Goal: Task Accomplishment & Management: Complete application form

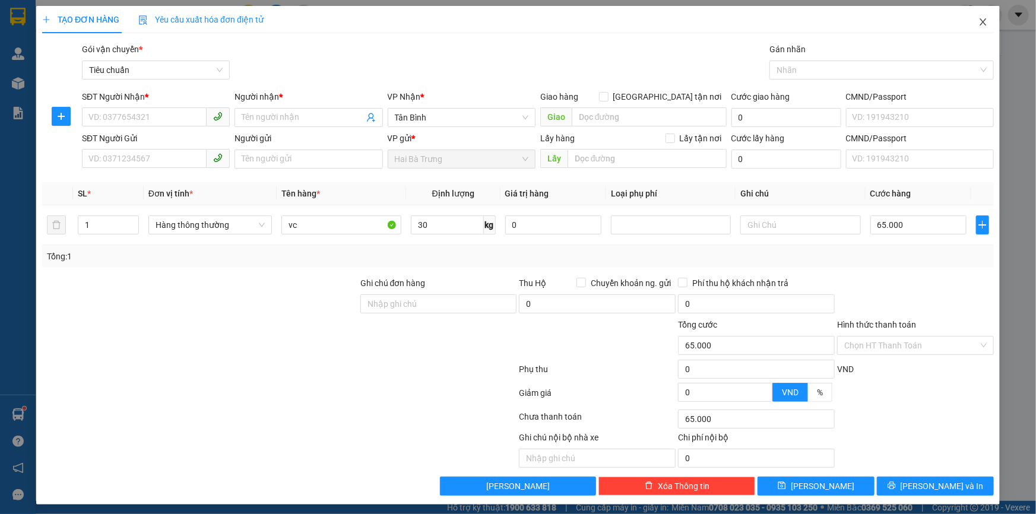
click at [981, 21] on span "Close" at bounding box center [982, 22] width 33 height 33
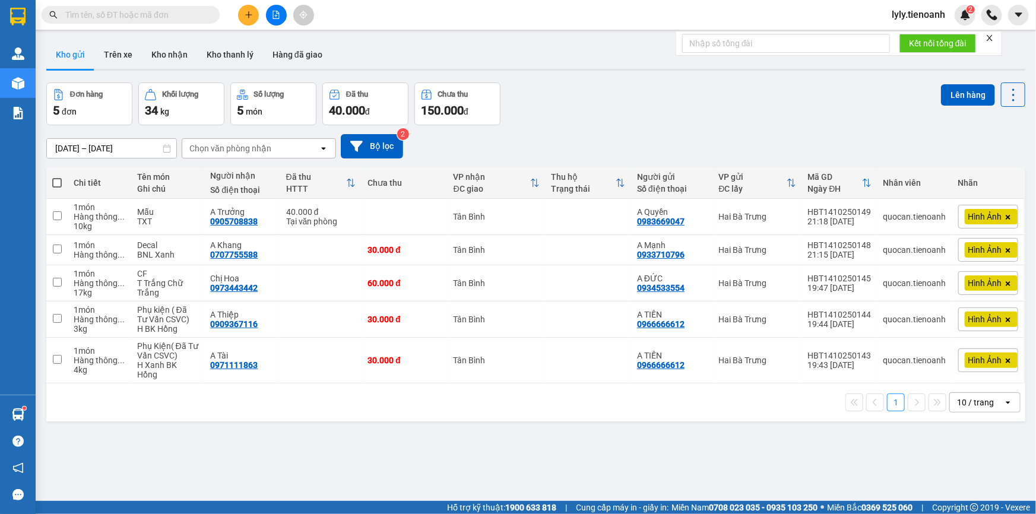
paste input "0988626610"
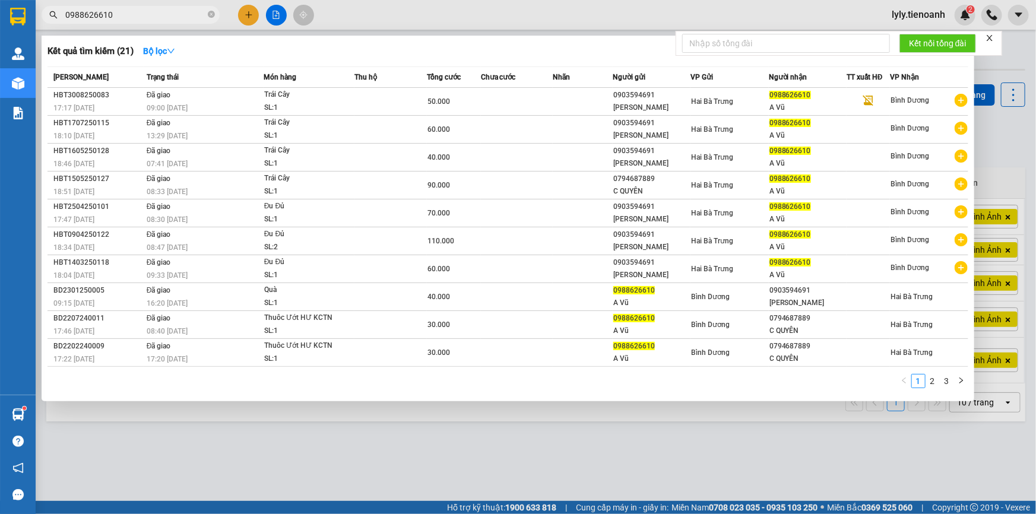
click at [147, 12] on input "0988626610" at bounding box center [135, 14] width 140 height 13
paste input "09555193"
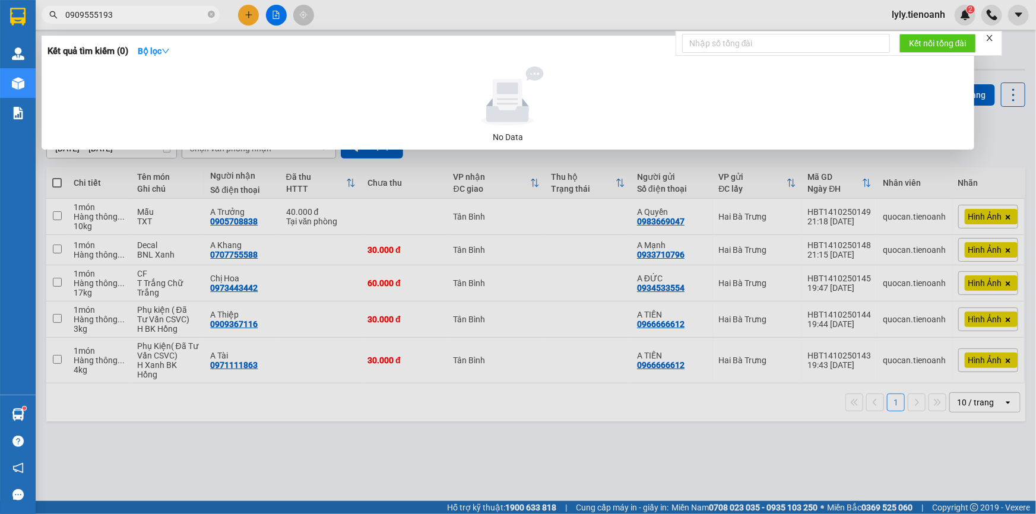
click at [83, 12] on input "0909555193" at bounding box center [135, 14] width 140 height 13
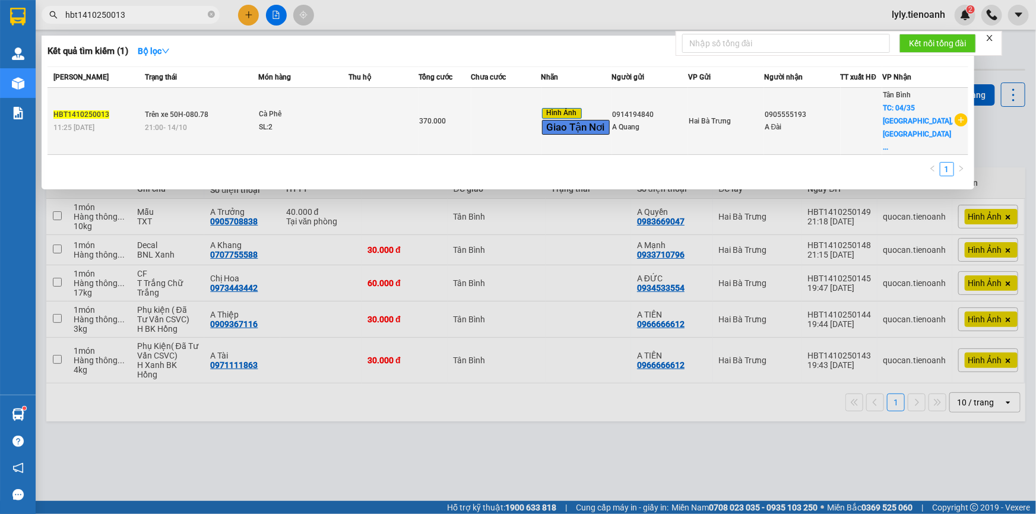
type input "hbt1410250013"
click at [273, 121] on div "SL: 2" at bounding box center [303, 127] width 89 height 13
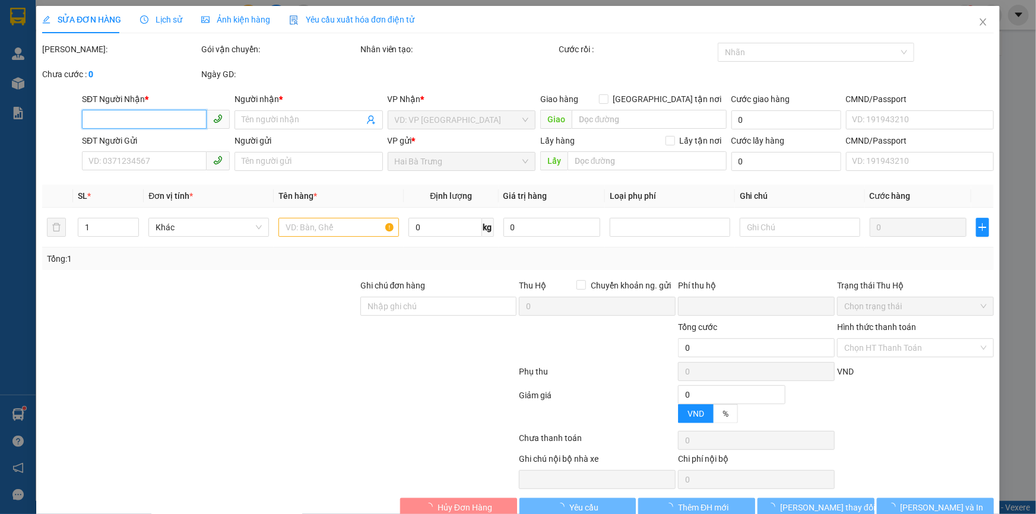
type input "0905555193"
type input "A Đài"
checkbox input "true"
type input "04/35 [GEOGRAPHIC_DATA], [GEOGRAPHIC_DATA] A, [GEOGRAPHIC_DATA], [GEOGRAPHIC_DA…"
type input "0914194840"
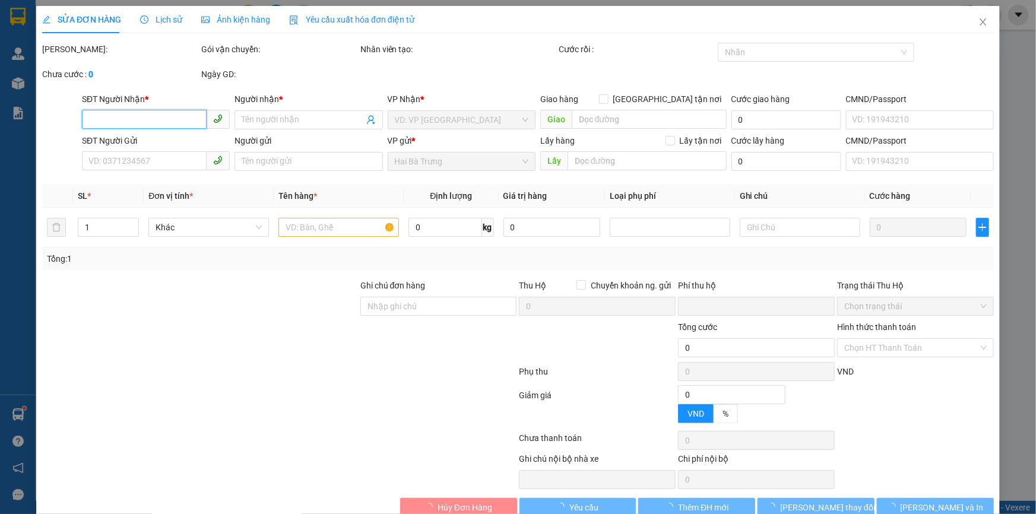
type input "A Quang"
type input "0"
type input "370.000"
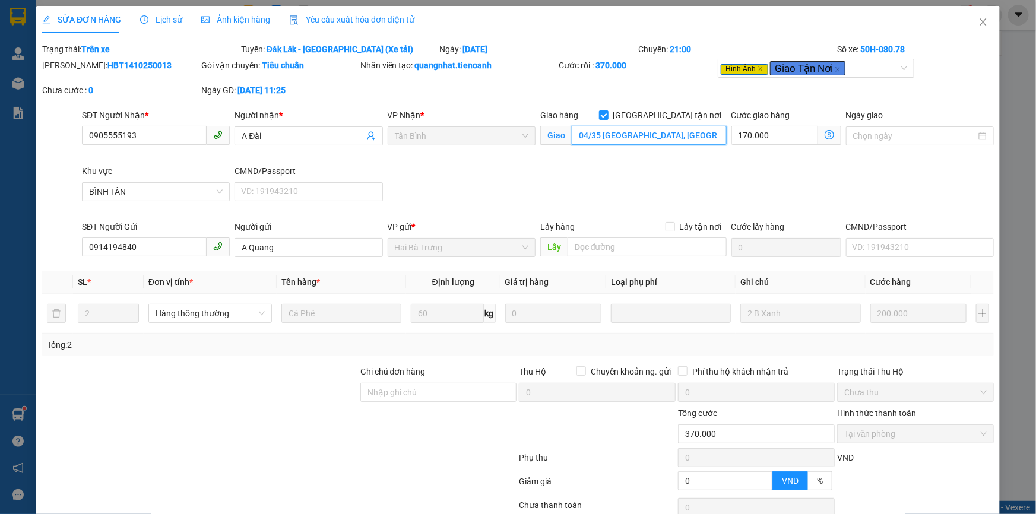
click at [586, 131] on input "04/35 [GEOGRAPHIC_DATA], [GEOGRAPHIC_DATA] A, [GEOGRAPHIC_DATA], [GEOGRAPHIC_DA…" at bounding box center [649, 135] width 155 height 19
click at [165, 135] on input "0905555193" at bounding box center [144, 135] width 125 height 19
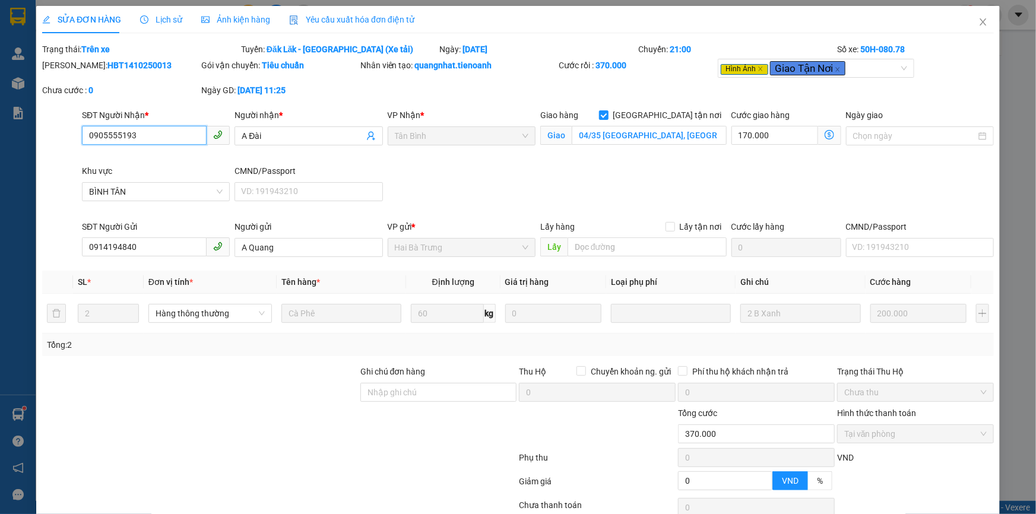
paste input "35/4 A [GEOGRAPHIC_DATA] , [GEOGRAPHIC_DATA]"
type input "35/4 A [GEOGRAPHIC_DATA] , [GEOGRAPHIC_DATA]"
click at [978, 18] on icon "close" at bounding box center [982, 21] width 9 height 9
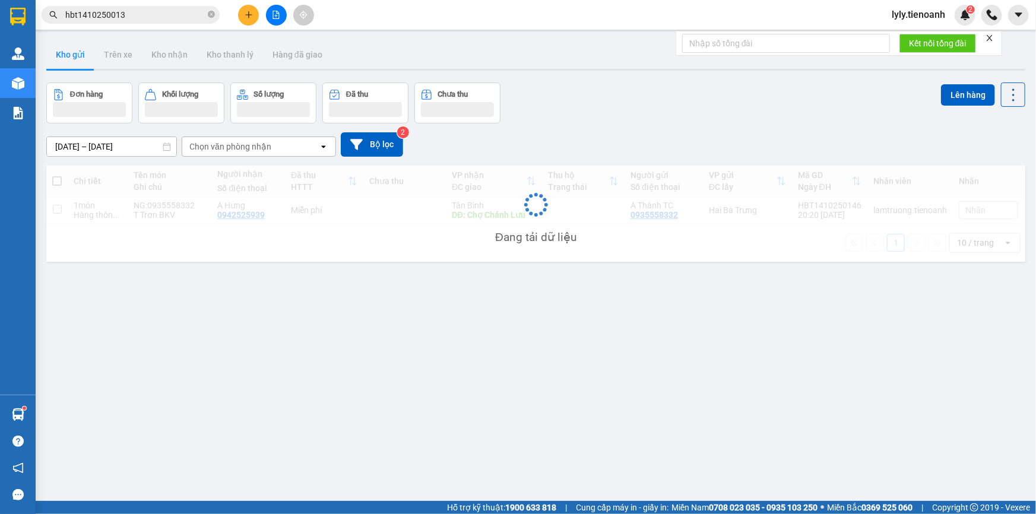
click at [139, 18] on input "hbt1410250013" at bounding box center [135, 14] width 140 height 13
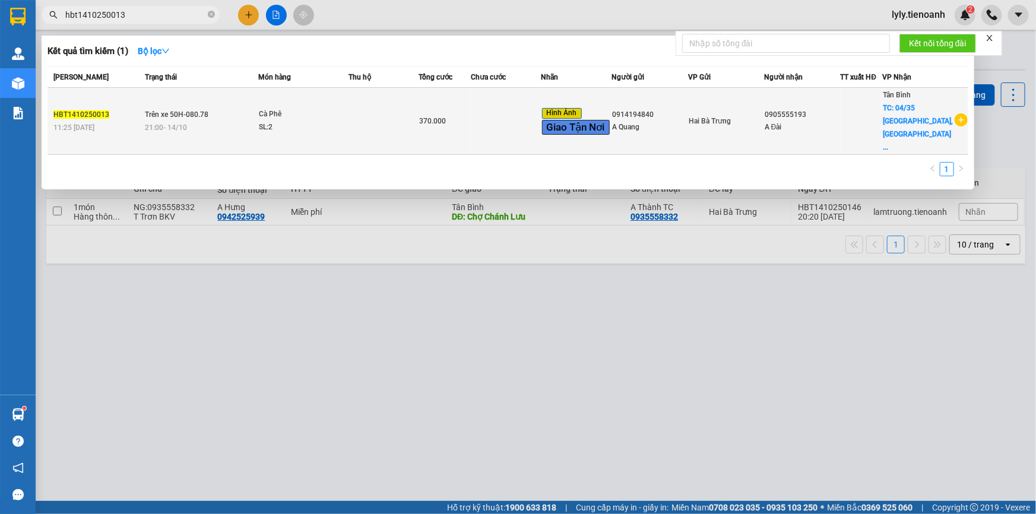
click at [229, 121] on div "21:00 [DATE]" at bounding box center [201, 127] width 113 height 13
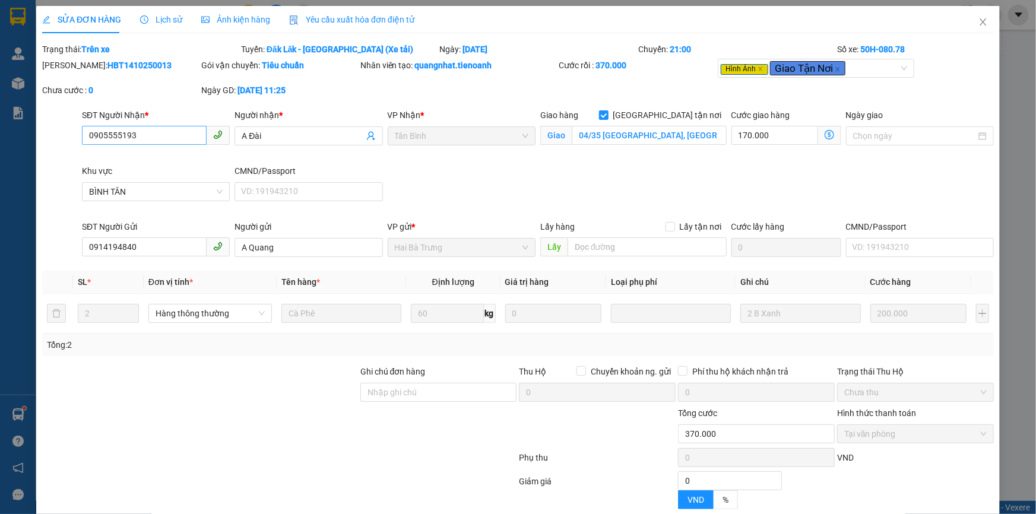
type input "0905555193"
type input "A Đài"
checkbox input "true"
type input "04/35 [GEOGRAPHIC_DATA], [GEOGRAPHIC_DATA] A, [GEOGRAPHIC_DATA], [GEOGRAPHIC_DA…"
type input "0914194840"
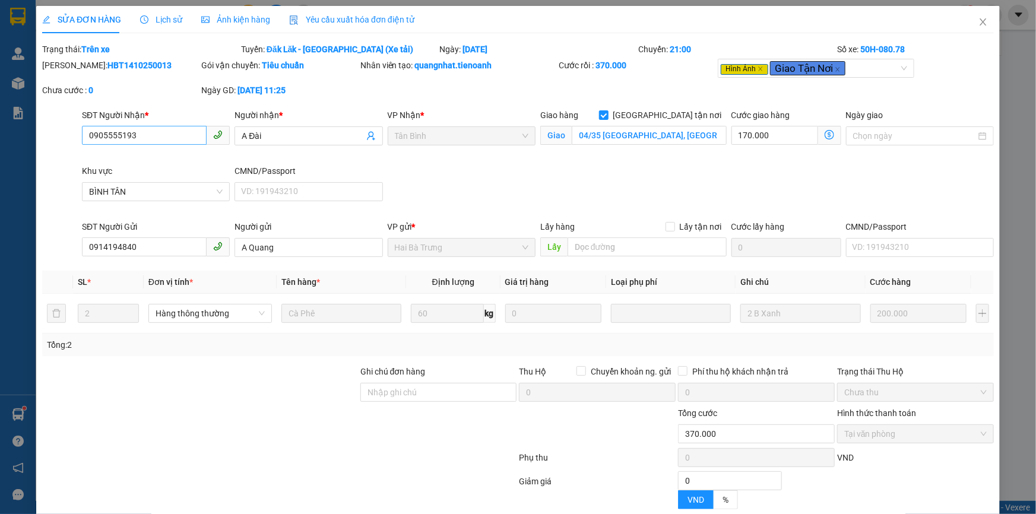
type input "A Quang"
type input "0"
type input "370.000"
click at [169, 134] on input "0905555193" at bounding box center [144, 135] width 125 height 19
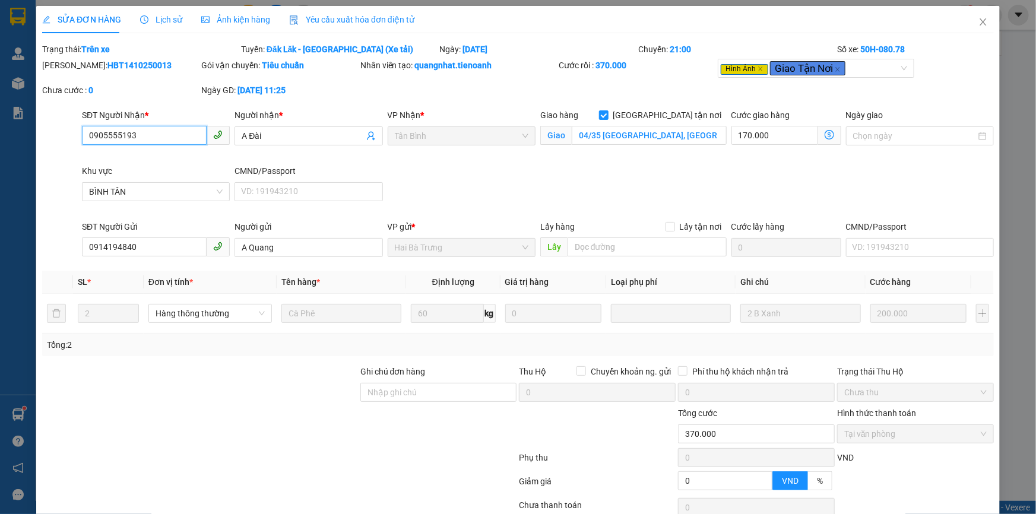
click at [169, 134] on input "0905555193" at bounding box center [144, 135] width 125 height 19
click at [966, 17] on span "Close" at bounding box center [982, 22] width 33 height 33
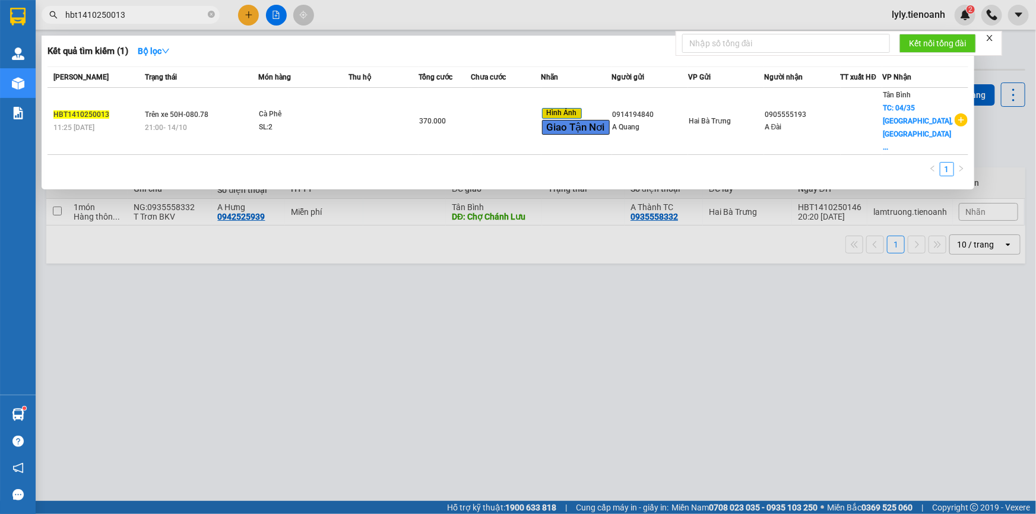
click at [138, 9] on input "hbt1410250013" at bounding box center [135, 14] width 140 height 13
click at [833, 382] on div at bounding box center [518, 257] width 1036 height 514
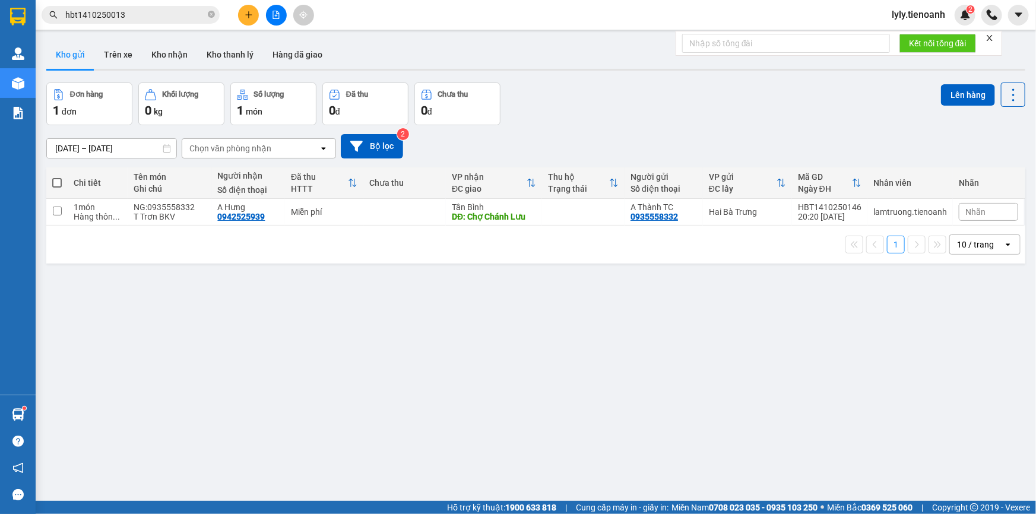
click at [172, 4] on div "Kết quả tìm kiếm ( 1 ) Bộ lọc Mã ĐH Trạng thái Món hàng Thu hộ Tổng cước Chưa c…" at bounding box center [518, 15] width 1036 height 30
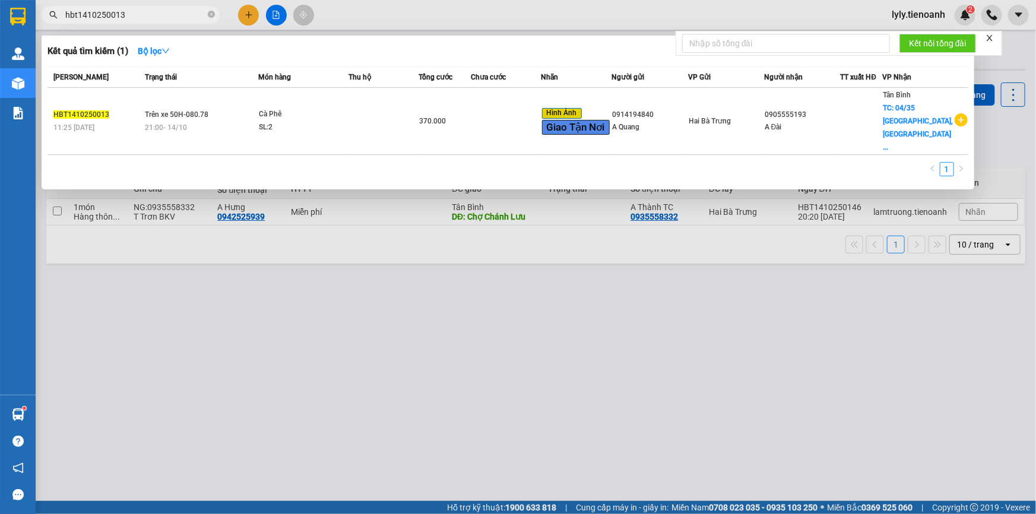
drag, startPoint x: 169, startPoint y: 6, endPoint x: 163, endPoint y: 12, distance: 8.4
click at [167, 6] on span "hbt1410250013" at bounding box center [131, 15] width 178 height 18
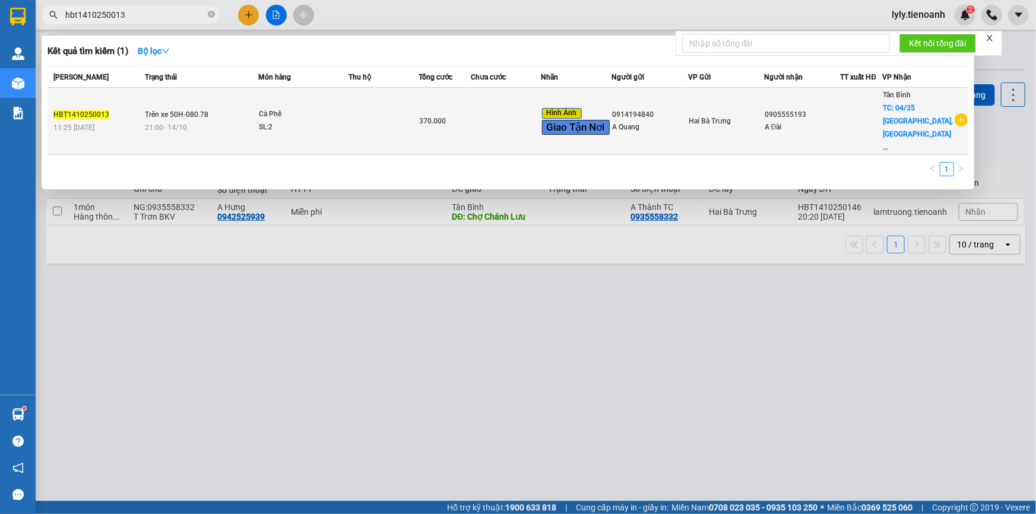
click at [253, 96] on td "Trên xe 50H-080.78 21:00 [DATE]" at bounding box center [200, 121] width 116 height 67
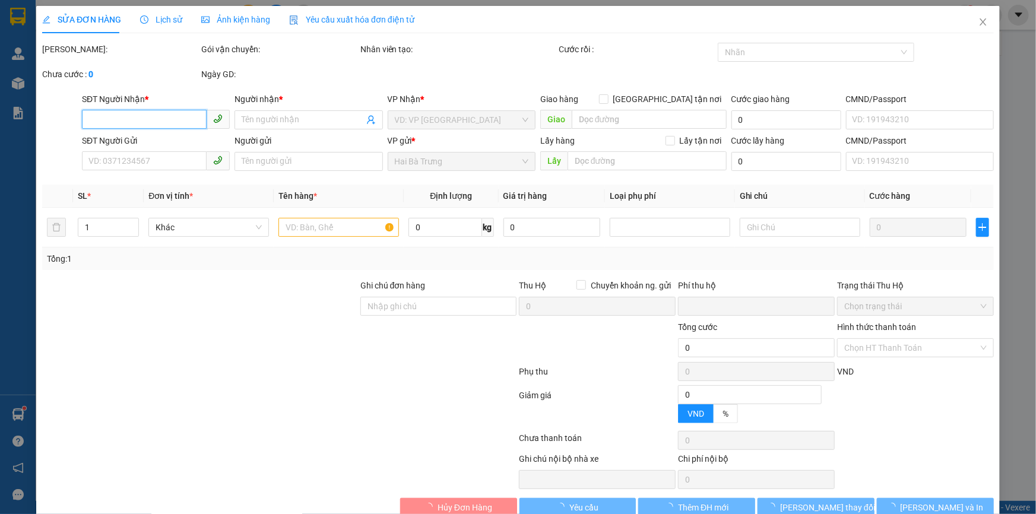
type input "0905555193"
type input "A Đài"
checkbox input "true"
type input "04/35 [GEOGRAPHIC_DATA], [GEOGRAPHIC_DATA] A, [GEOGRAPHIC_DATA], [GEOGRAPHIC_DA…"
type input "0914194840"
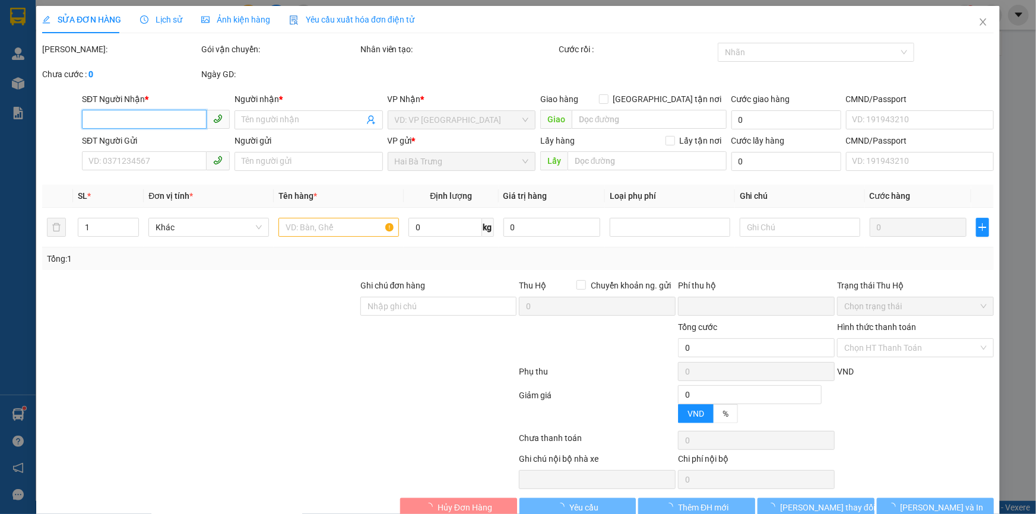
type input "A Quang"
type input "0"
type input "370.000"
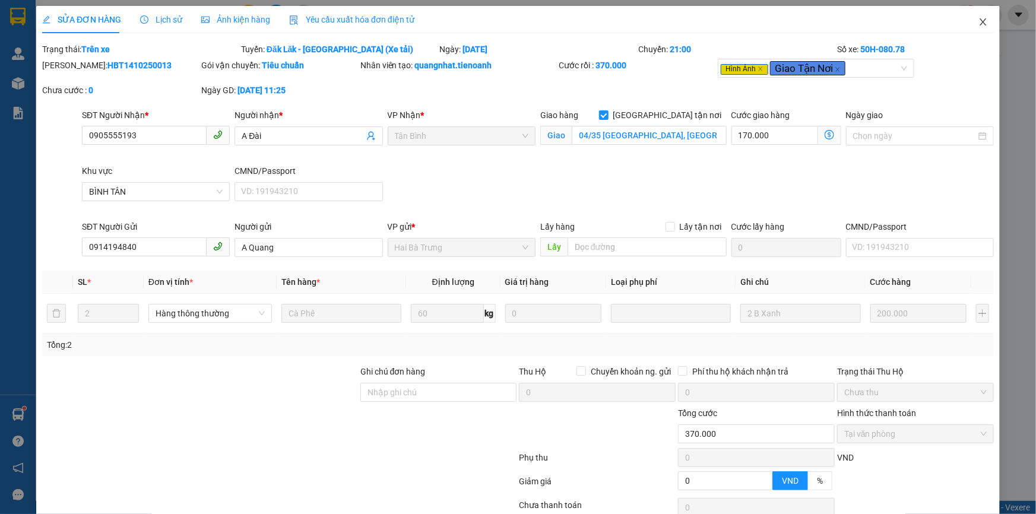
click at [978, 21] on icon "close" at bounding box center [982, 21] width 9 height 9
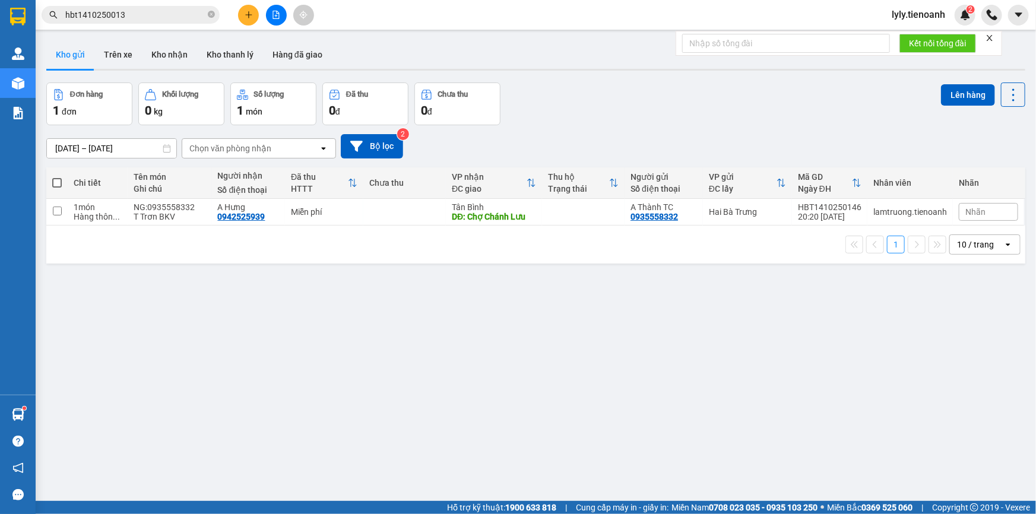
click at [127, 15] on input "hbt1410250013" at bounding box center [135, 14] width 140 height 13
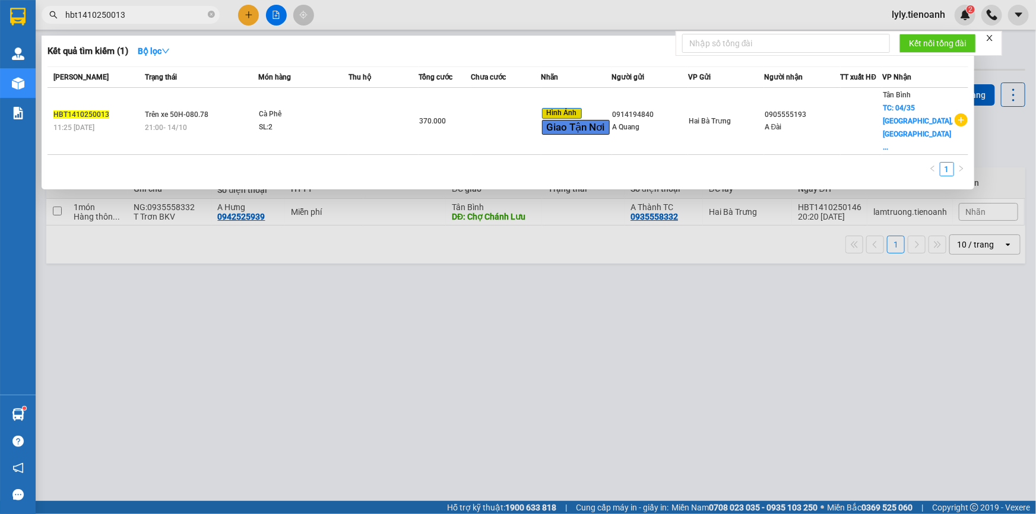
click at [127, 15] on input "hbt1410250013" at bounding box center [135, 14] width 140 height 13
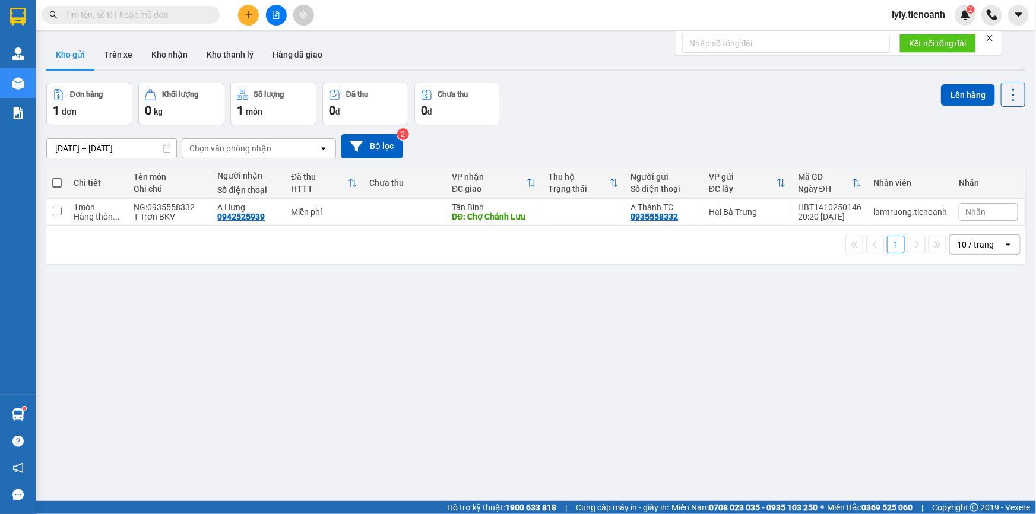
click at [918, 15] on span "lyly.tienoanh" at bounding box center [918, 14] width 72 height 15
click at [914, 34] on span "Đăng xuất" at bounding box center [925, 36] width 50 height 13
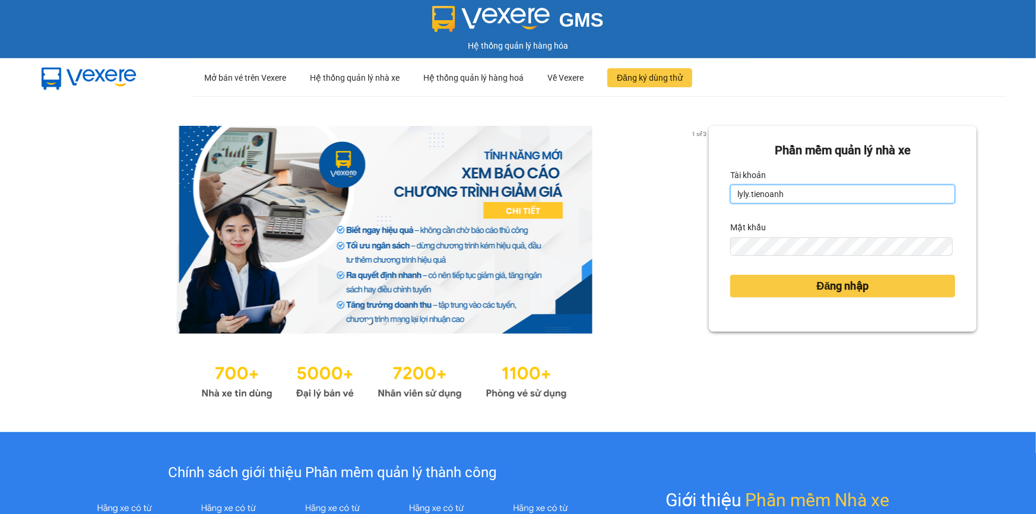
click at [816, 199] on input "lyly.tienoanh" at bounding box center [842, 194] width 225 height 19
type input "thusuong.tienoanh"
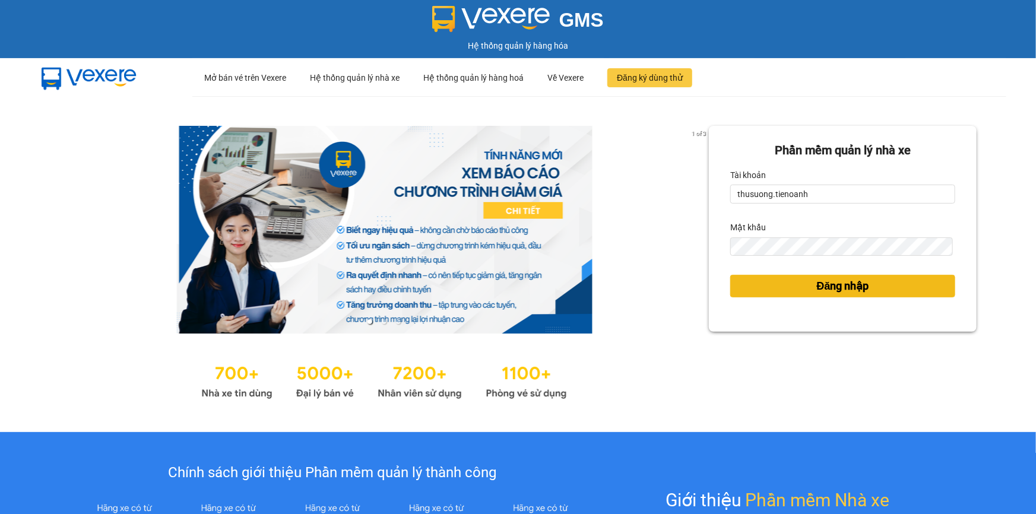
click at [771, 289] on button "Đăng nhập" at bounding box center [842, 286] width 225 height 23
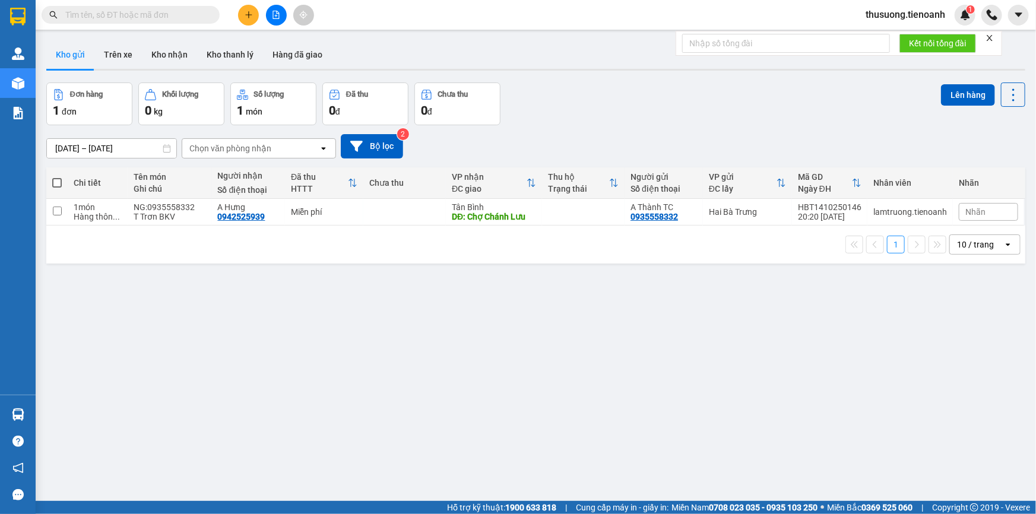
click at [129, 18] on input "text" at bounding box center [135, 14] width 140 height 13
paste input "hbt1410250013"
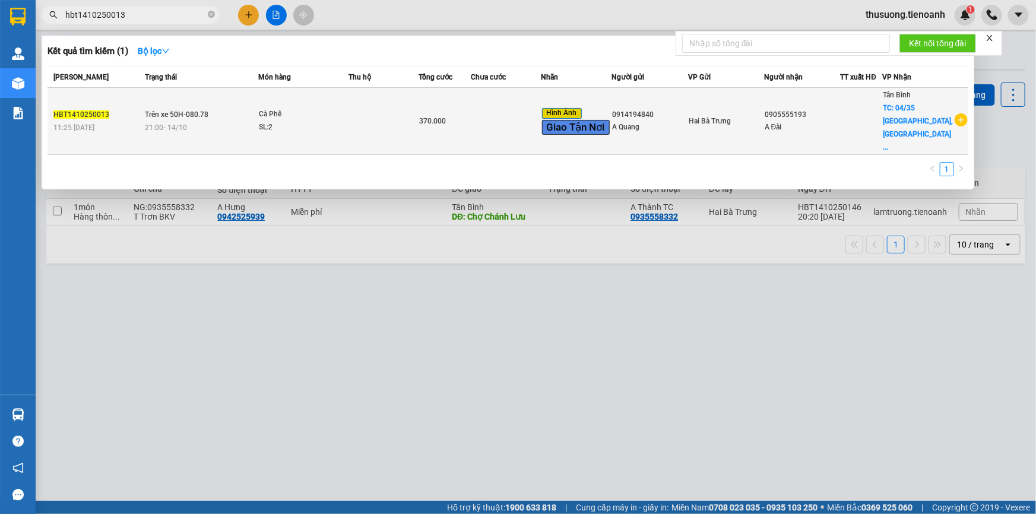
type input "hbt1410250013"
click at [335, 120] on td "Cà Phê SL: 2" at bounding box center [303, 121] width 90 height 67
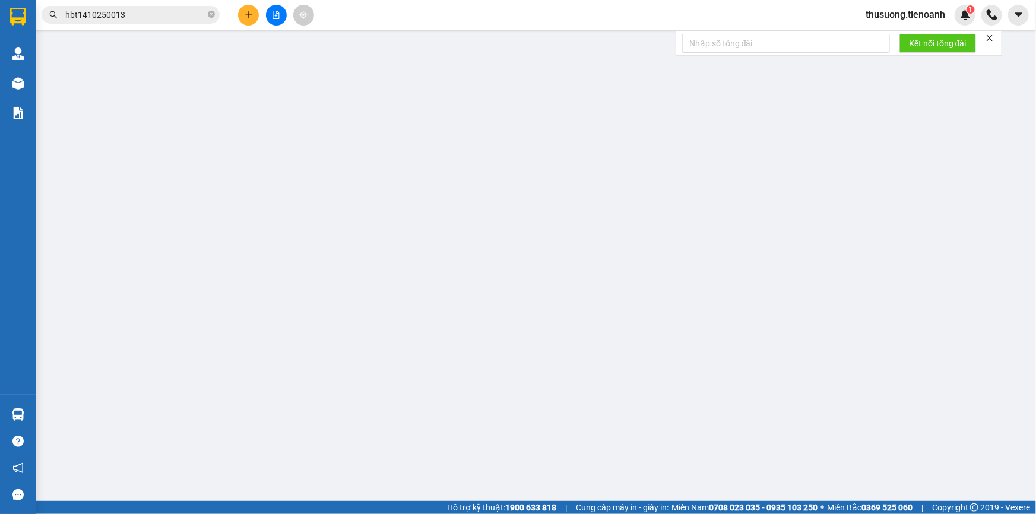
type input "0905555193"
type input "A Đài"
checkbox input "true"
type input "04/35 [GEOGRAPHIC_DATA], [GEOGRAPHIC_DATA] A, [GEOGRAPHIC_DATA], [GEOGRAPHIC_DA…"
type input "0914194840"
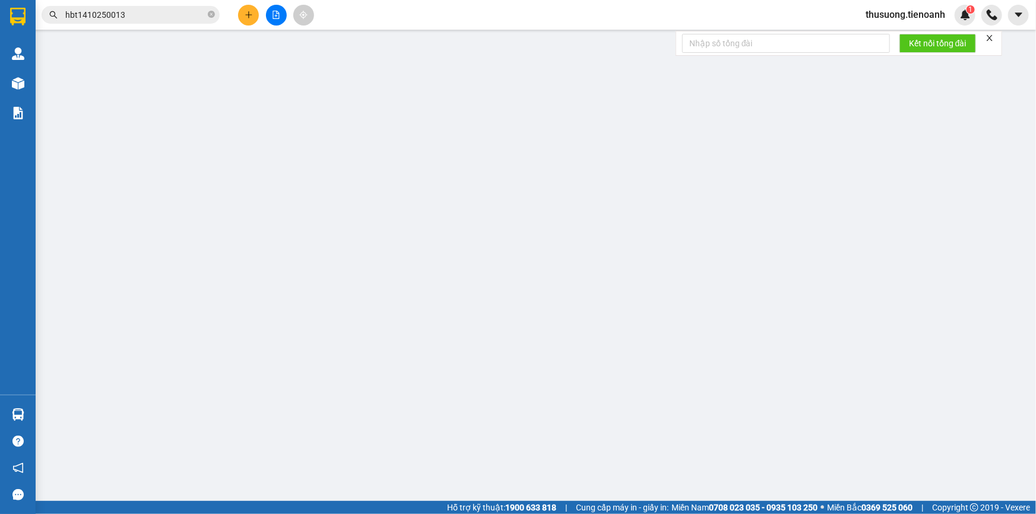
type input "A Quang"
type input "0"
type input "370.000"
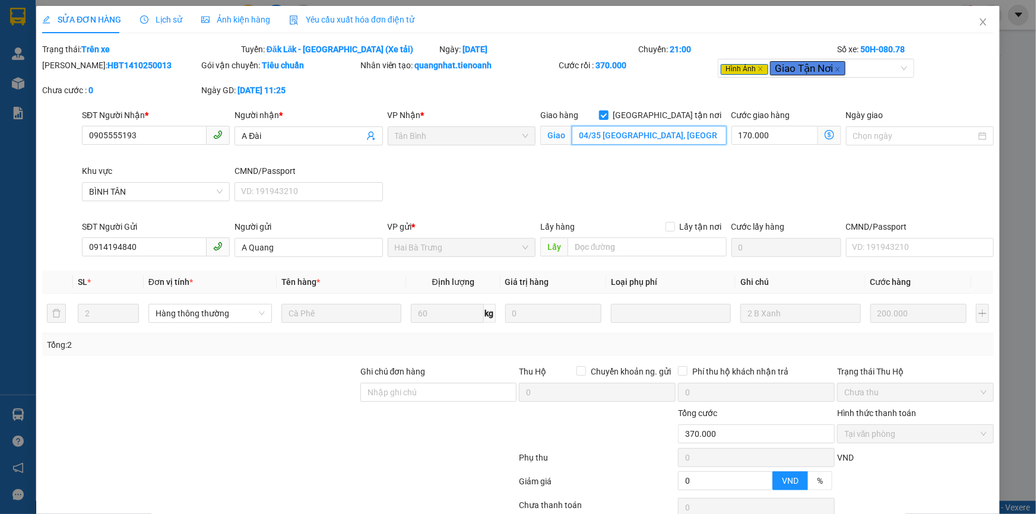
click at [600, 132] on input "04/35 [GEOGRAPHIC_DATA], [GEOGRAPHIC_DATA] A, [GEOGRAPHIC_DATA], [GEOGRAPHIC_DA…" at bounding box center [649, 135] width 155 height 19
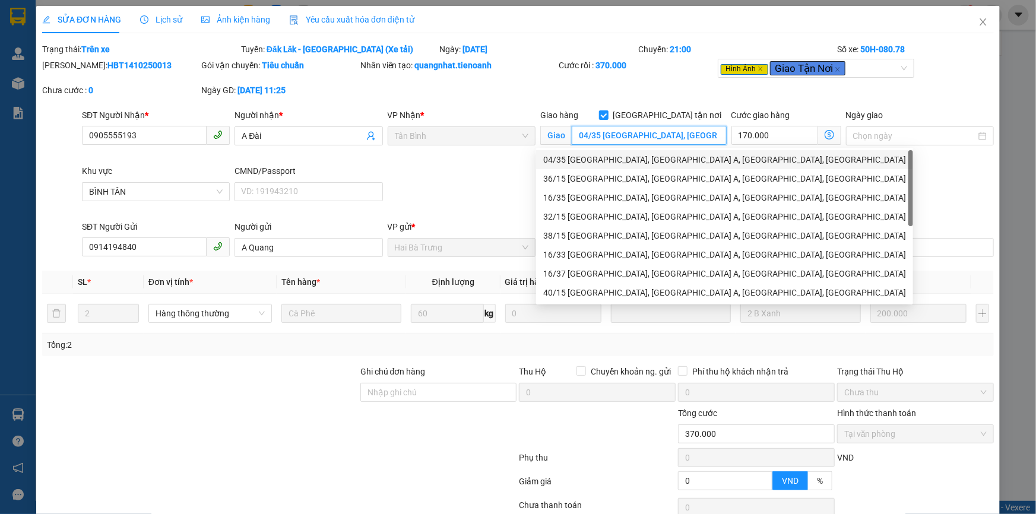
paste input "35/4 A [GEOGRAPHIC_DATA] , [GEOGRAPHIC_DATA]"
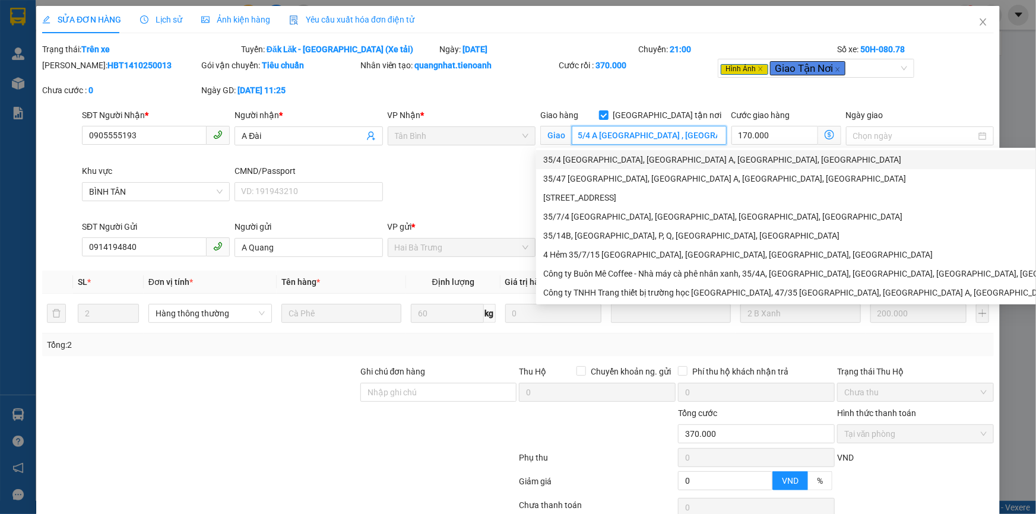
click at [570, 163] on div "35/4 [GEOGRAPHIC_DATA], [GEOGRAPHIC_DATA] A, [GEOGRAPHIC_DATA], [GEOGRAPHIC_DAT…" at bounding box center [840, 159] width 594 height 13
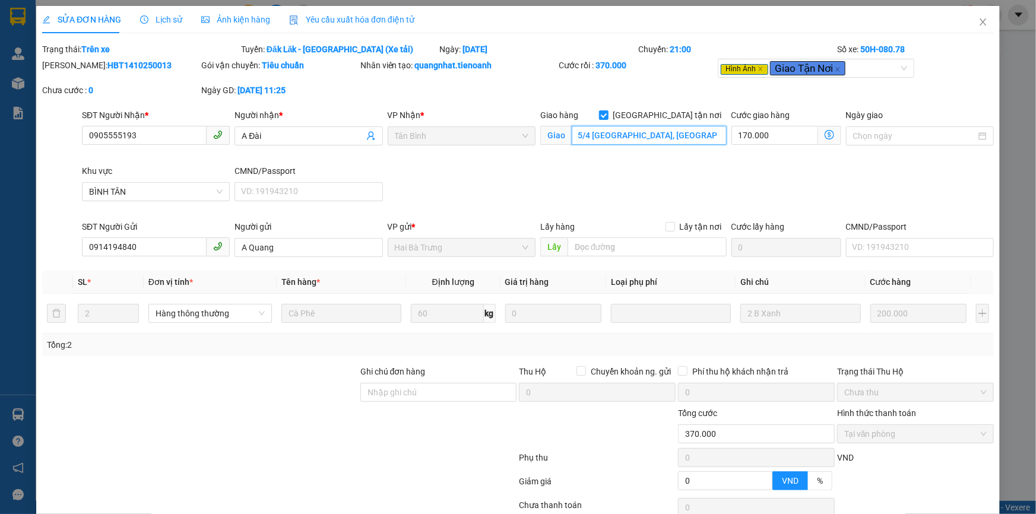
type input "35/4 [GEOGRAPHIC_DATA], [GEOGRAPHIC_DATA] A, [GEOGRAPHIC_DATA], [GEOGRAPHIC_DAT…"
click at [565, 182] on div "SĐT Người Nhận * 0905555193 Người nhận * A Đài VP Nhận * Tân Bình Giao hàng [S…" at bounding box center [538, 165] width 916 height 112
click at [826, 132] on icon "dollar-circle" at bounding box center [828, 134] width 9 height 9
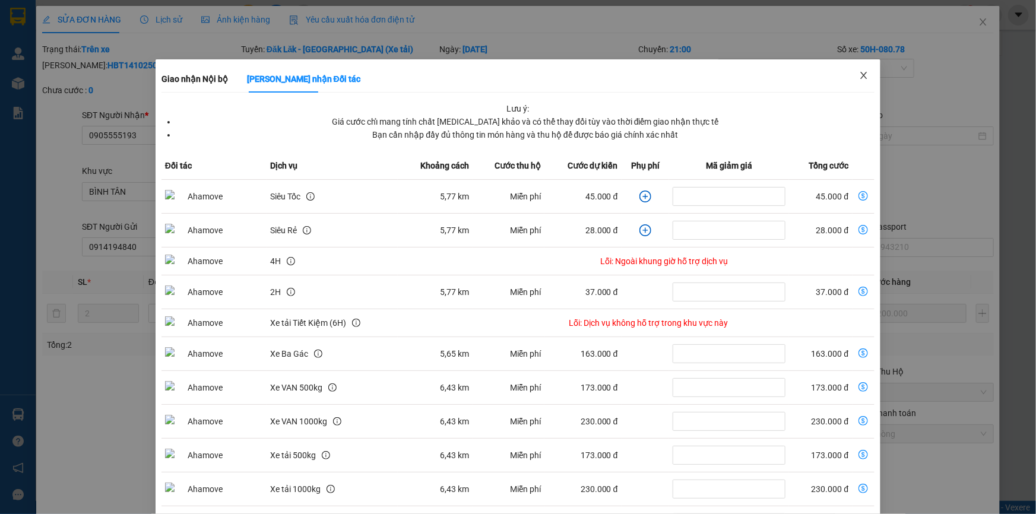
click at [859, 77] on icon "close" at bounding box center [863, 75] width 9 height 9
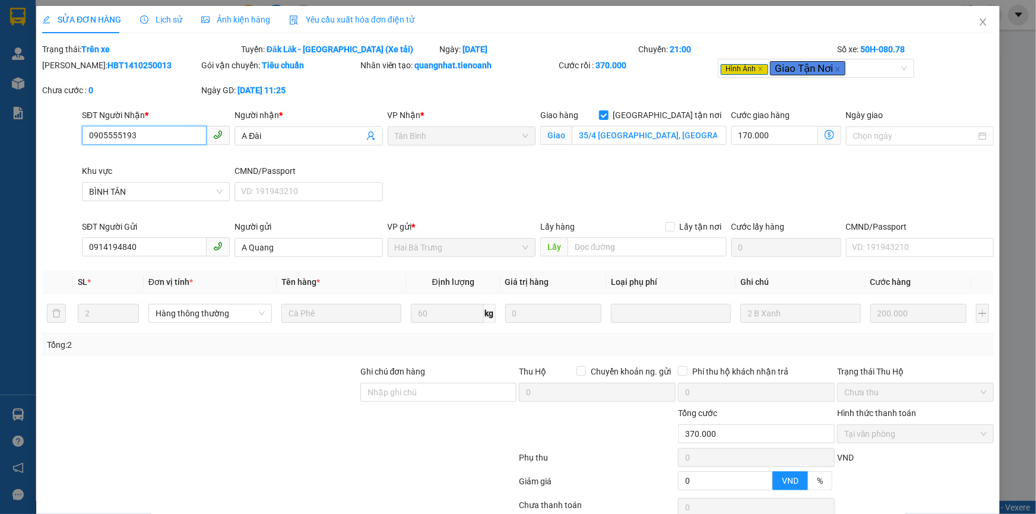
click at [141, 136] on input "0905555193" at bounding box center [144, 135] width 125 height 19
click at [973, 28] on span "Close" at bounding box center [982, 22] width 33 height 33
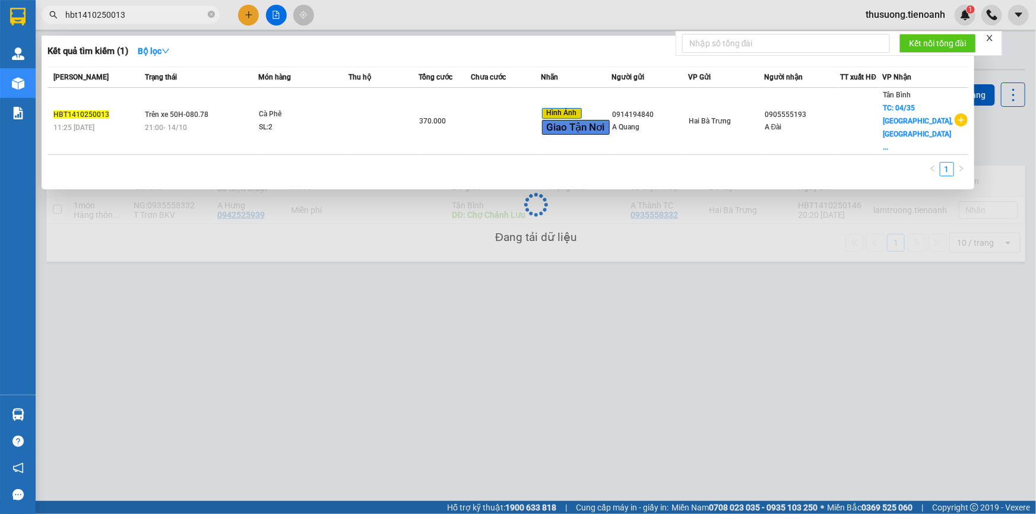
click at [123, 18] on input "hbt1410250013" at bounding box center [135, 14] width 140 height 13
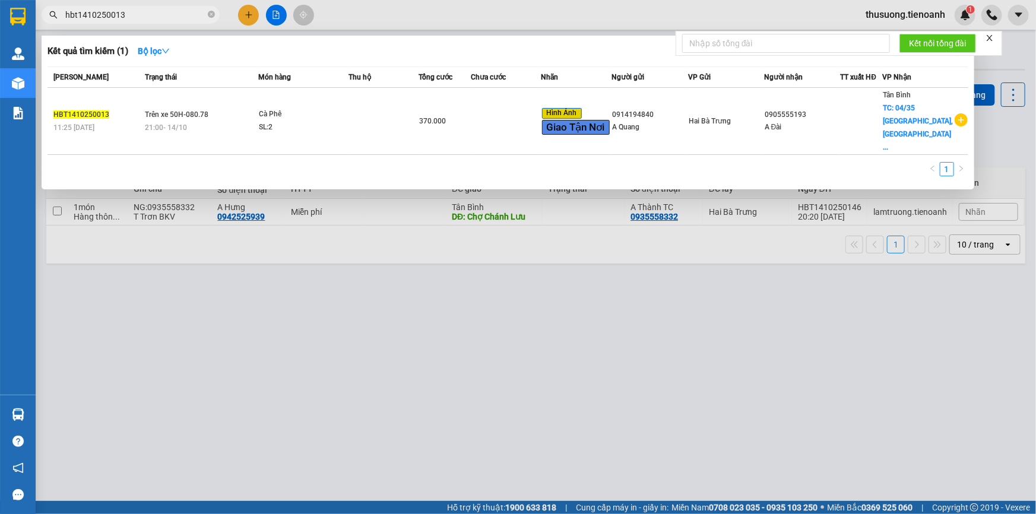
click at [182, 84] on th "Trạng thái" at bounding box center [200, 77] width 116 height 21
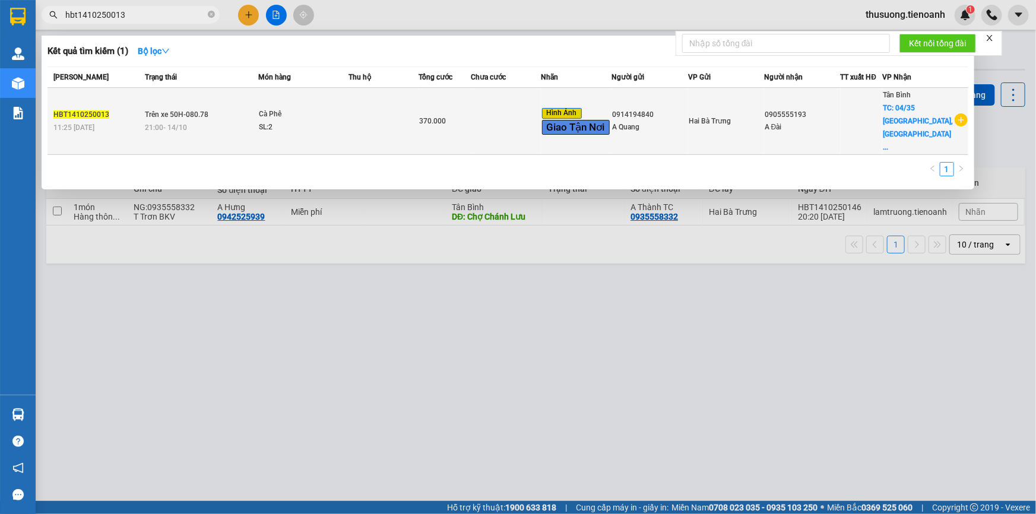
click at [183, 110] on span "Trên xe 50H-080.78" at bounding box center [177, 114] width 64 height 8
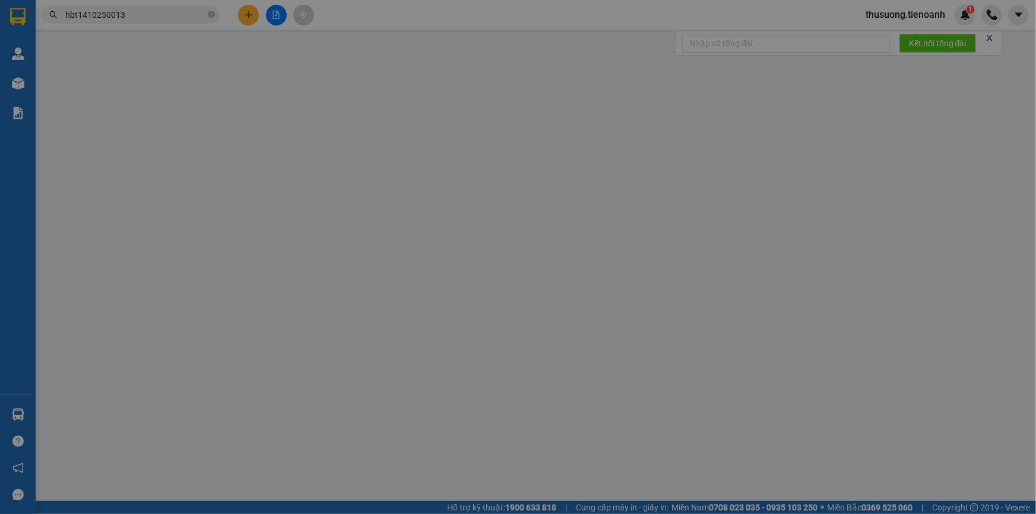
type input "0905555193"
type input "A Đài"
checkbox input "true"
type input "04/35 [GEOGRAPHIC_DATA], [GEOGRAPHIC_DATA] A, [GEOGRAPHIC_DATA], [GEOGRAPHIC_DA…"
type input "0914194840"
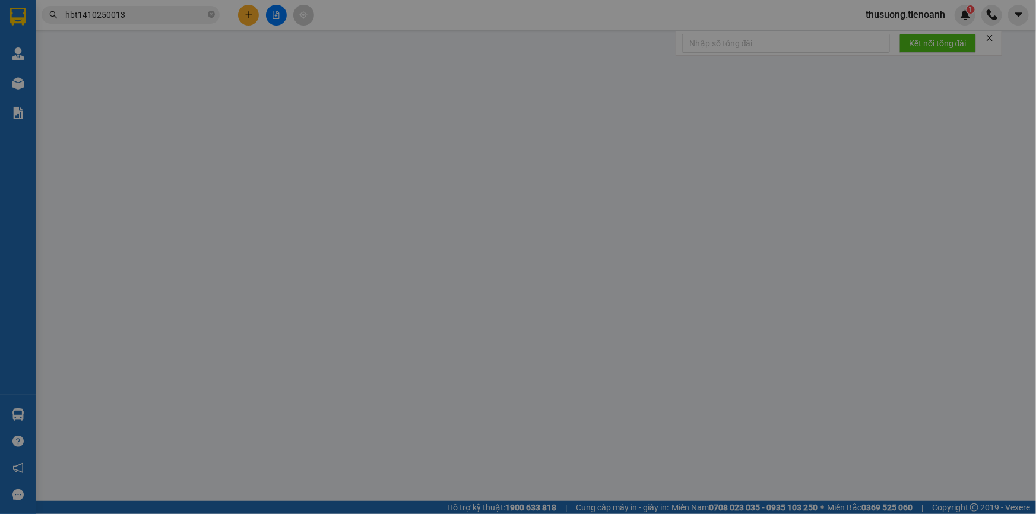
type input "A Quang"
type input "0"
type input "370.000"
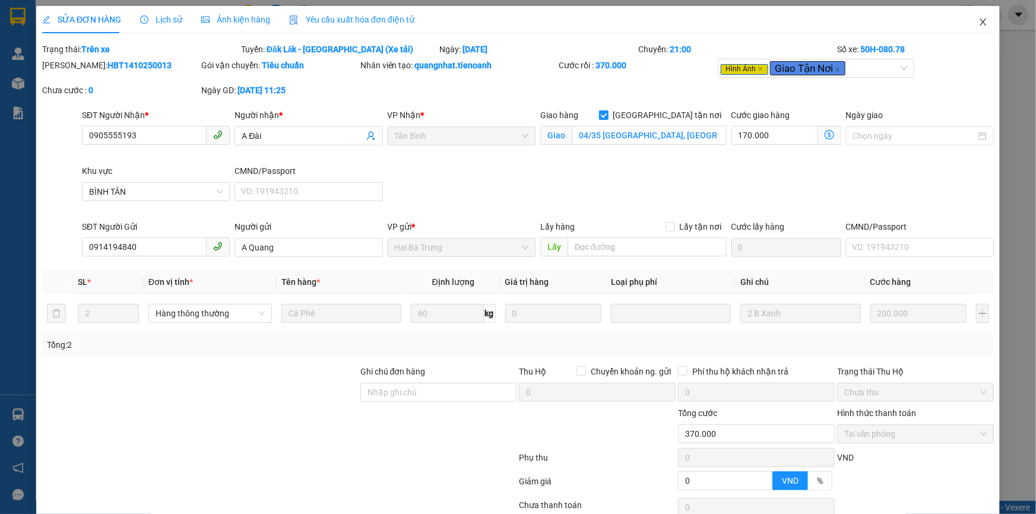
click at [978, 23] on icon "close" at bounding box center [982, 21] width 9 height 9
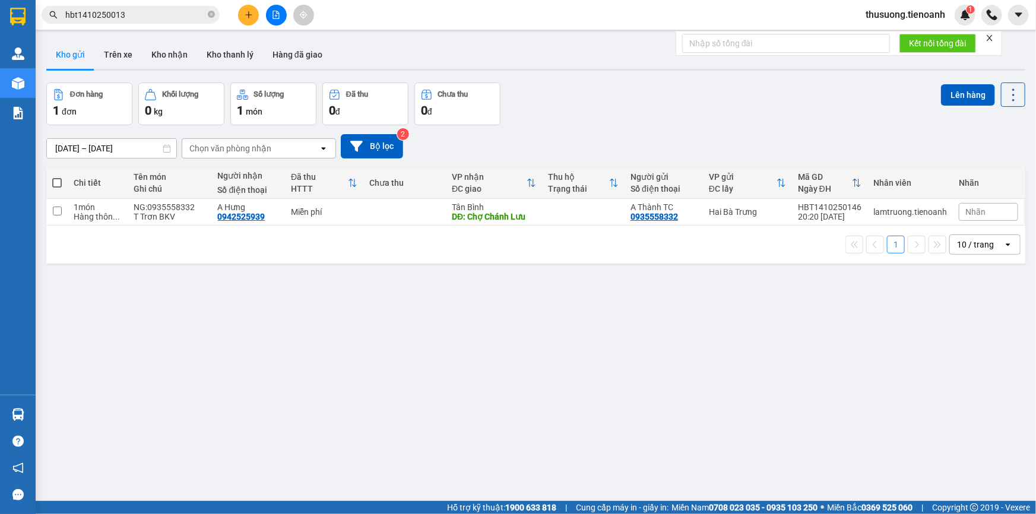
click at [131, 16] on input "hbt1410250013" at bounding box center [135, 14] width 140 height 13
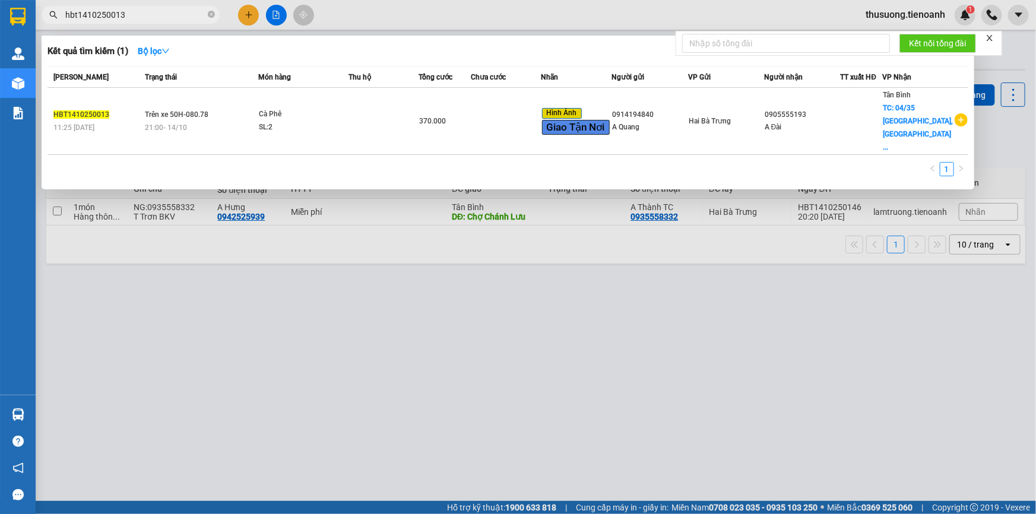
click at [131, 16] on input "hbt1410250013" at bounding box center [135, 14] width 140 height 13
paste input "090555519"
type input "0905555193"
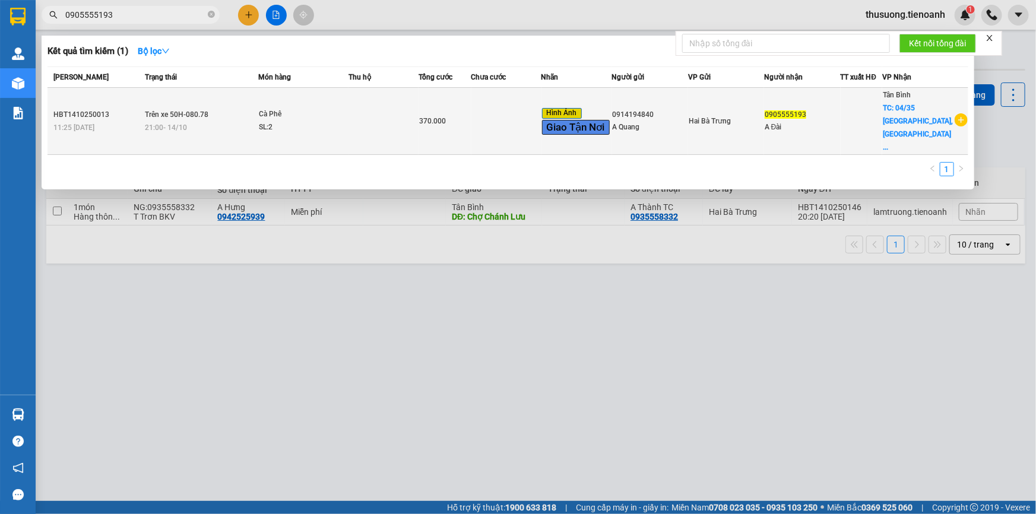
click at [217, 106] on td "Trên xe 50H-080.78 21:00 [DATE]" at bounding box center [200, 121] width 116 height 67
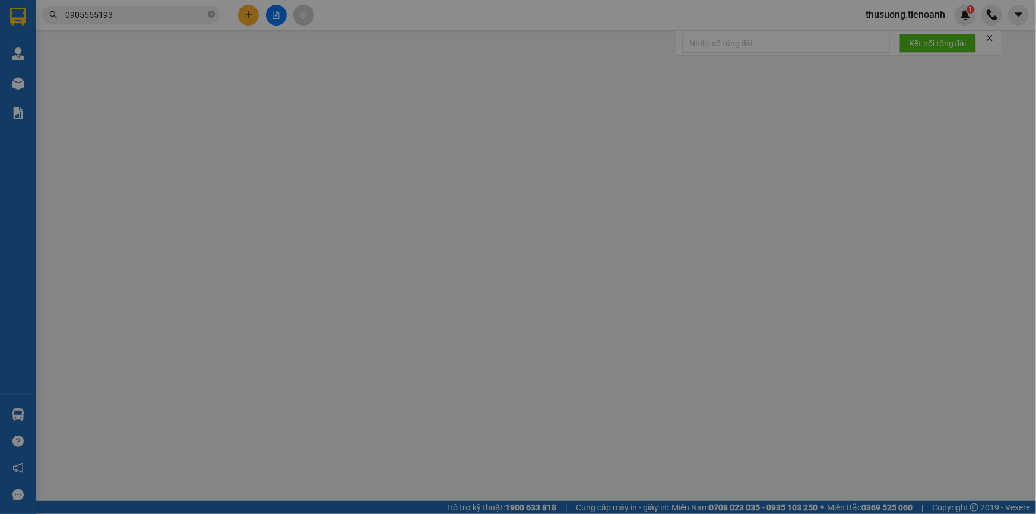
type input "0905555193"
type input "A Đài"
checkbox input "true"
type input "04/35 [GEOGRAPHIC_DATA], [GEOGRAPHIC_DATA] A, [GEOGRAPHIC_DATA], [GEOGRAPHIC_DA…"
type input "0914194840"
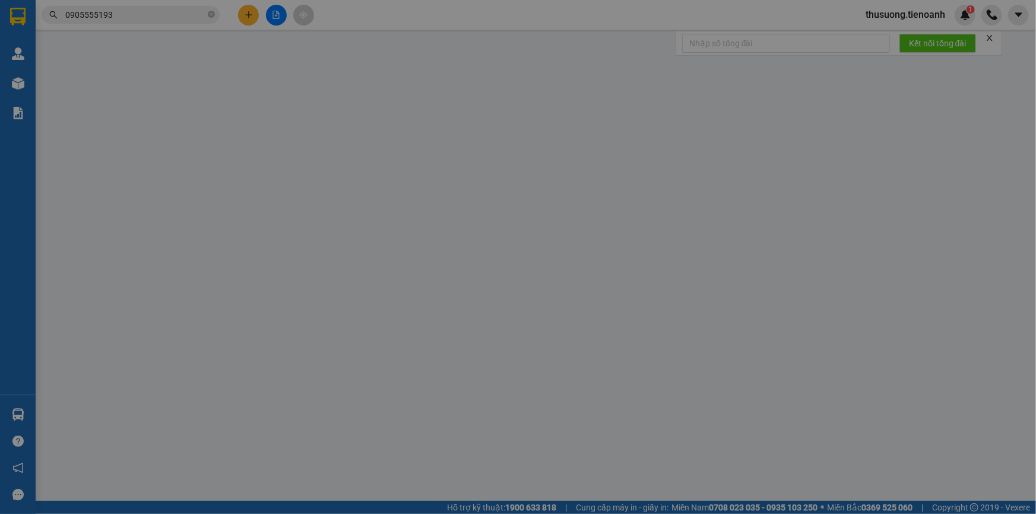
type input "A Quang"
type input "0"
type input "370.000"
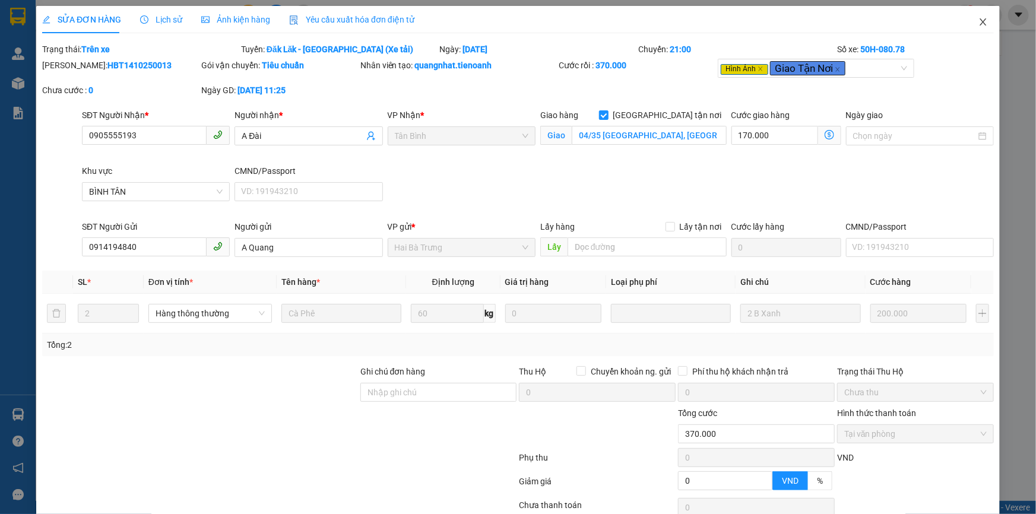
click at [990, 23] on span "Close" at bounding box center [982, 22] width 33 height 33
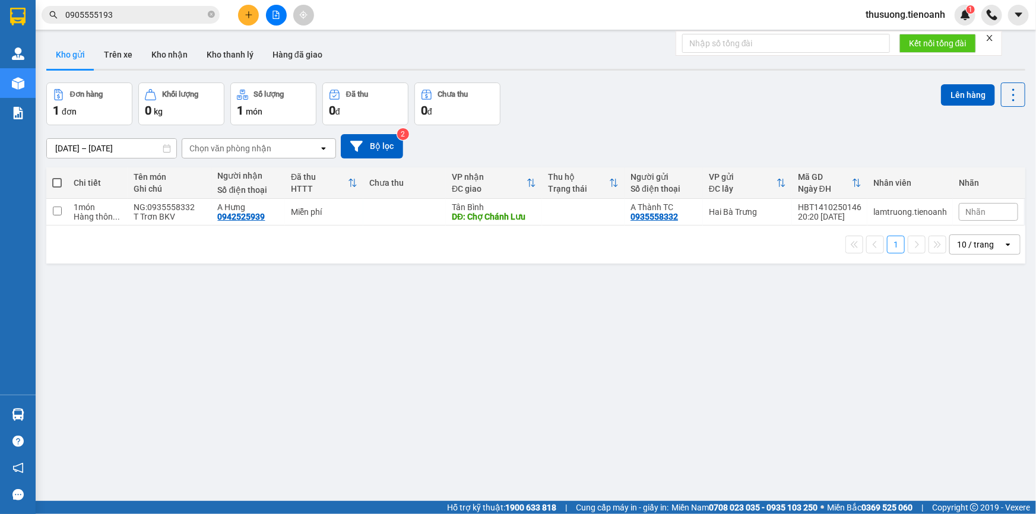
click at [155, 11] on input "0905555193" at bounding box center [135, 14] width 140 height 13
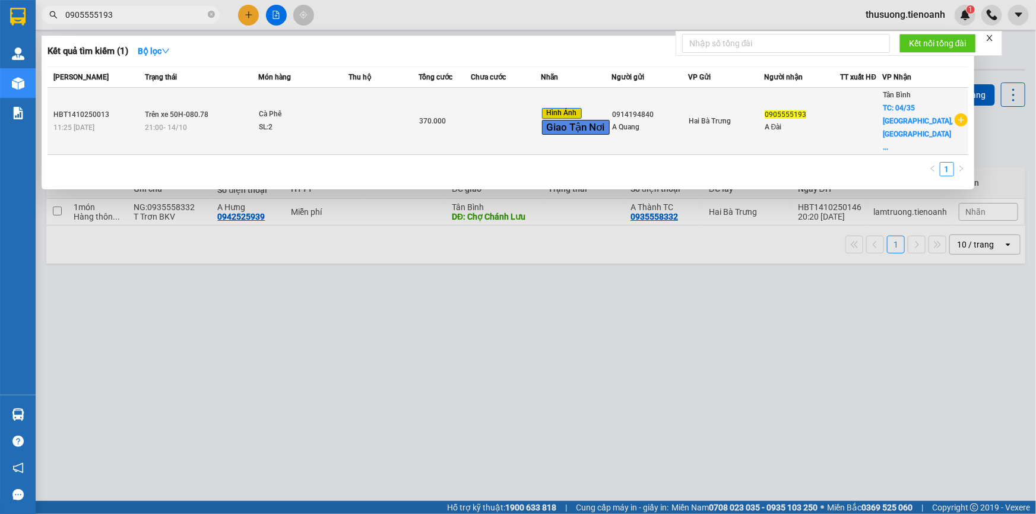
click at [176, 123] on span "21:00 [DATE]" at bounding box center [166, 127] width 42 height 8
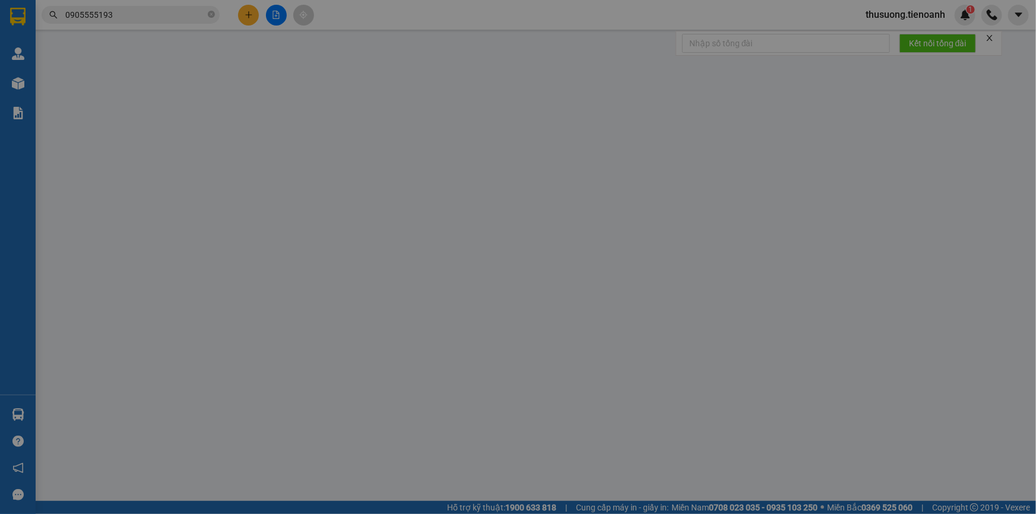
type input "0905555193"
type input "A Đài"
checkbox input "true"
type input "04/35 [GEOGRAPHIC_DATA], [GEOGRAPHIC_DATA] A, [GEOGRAPHIC_DATA], [GEOGRAPHIC_DA…"
type input "0914194840"
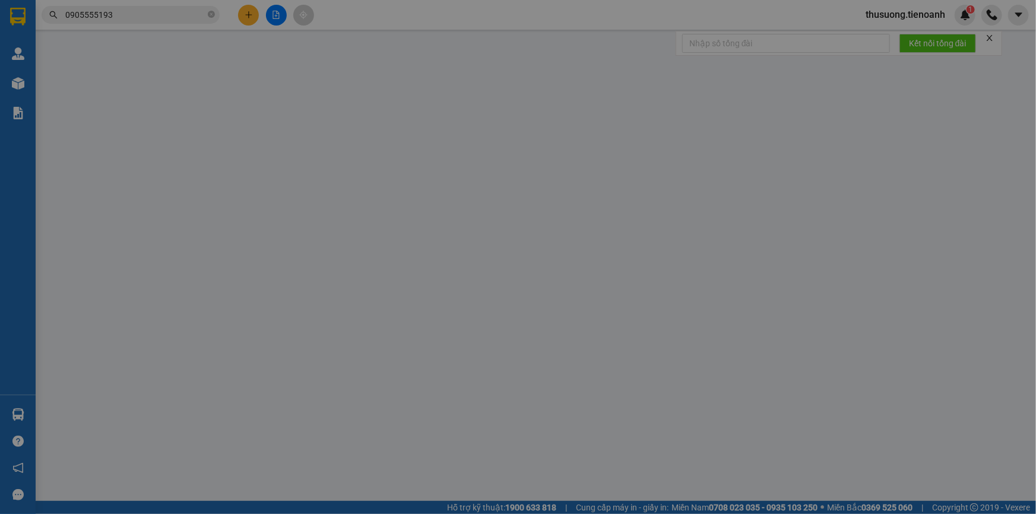
type input "A Quang"
type input "0"
type input "370.000"
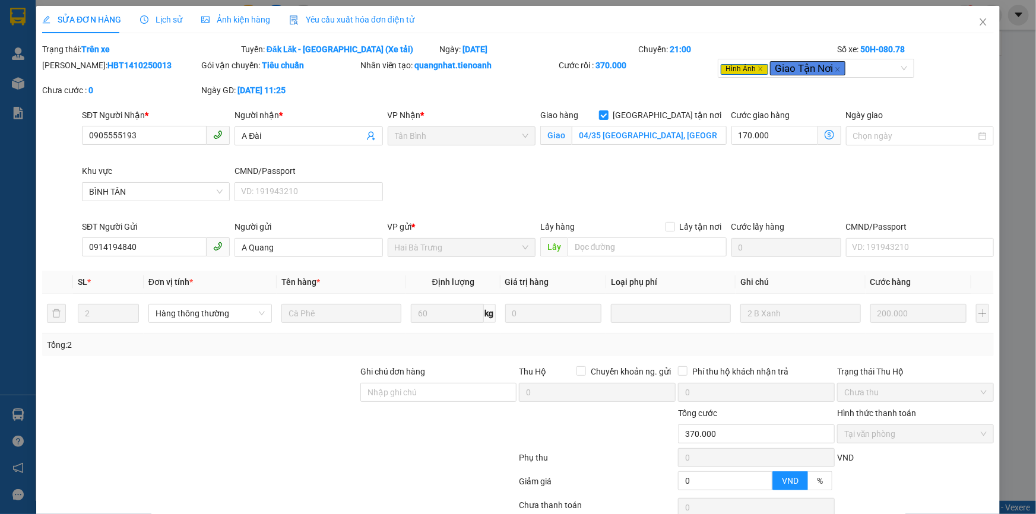
click at [239, 18] on span "Ảnh kiện hàng" at bounding box center [235, 19] width 69 height 9
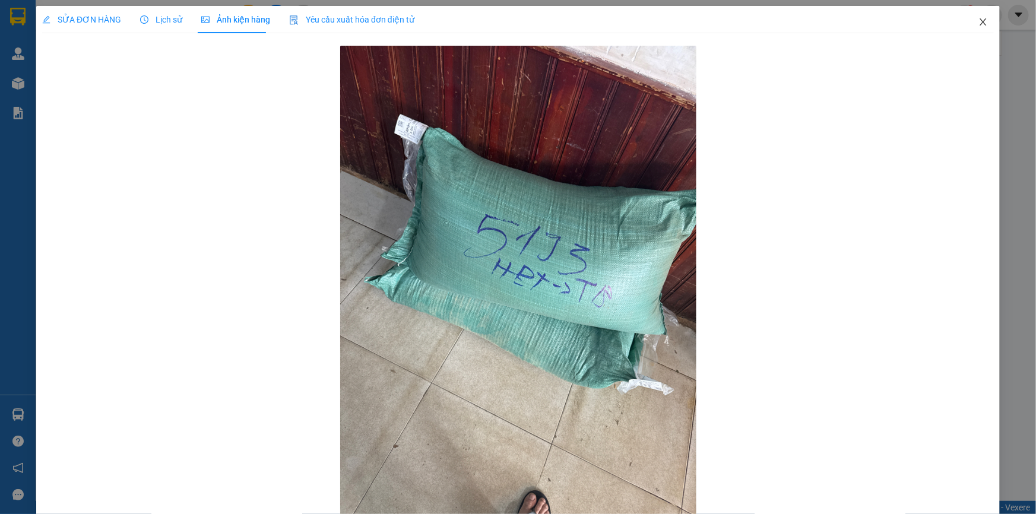
click at [980, 24] on span "Close" at bounding box center [982, 22] width 33 height 33
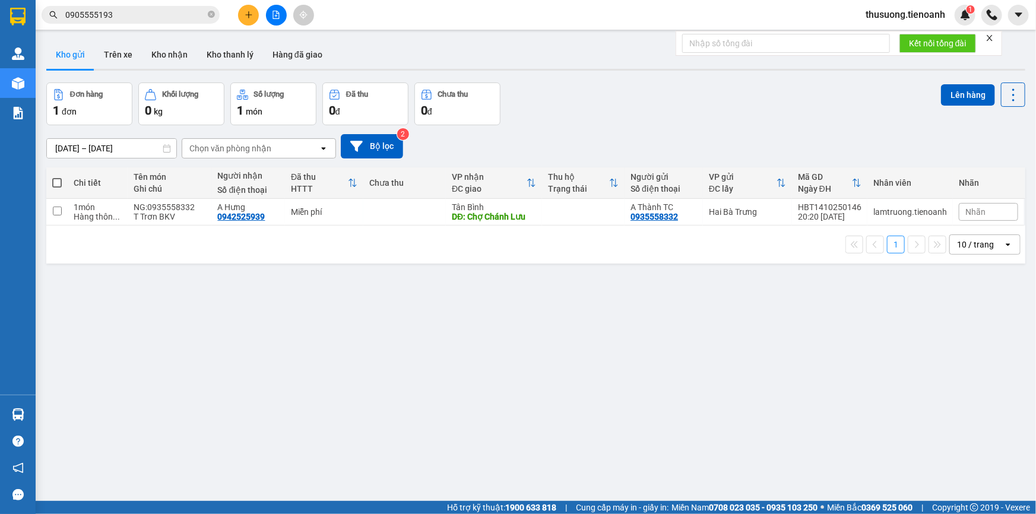
click at [144, 17] on input "0905555193" at bounding box center [135, 14] width 140 height 13
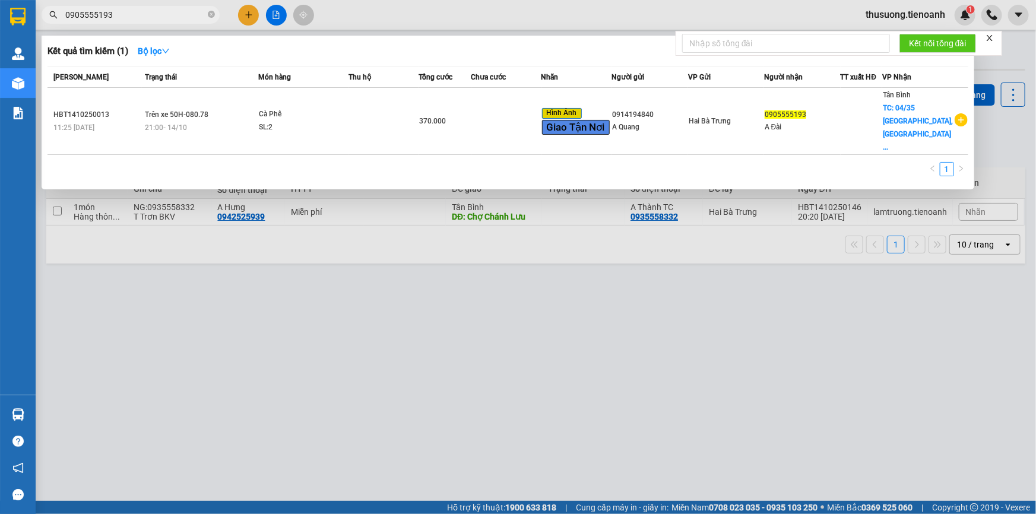
click at [147, 15] on input "0905555193" at bounding box center [135, 14] width 140 height 13
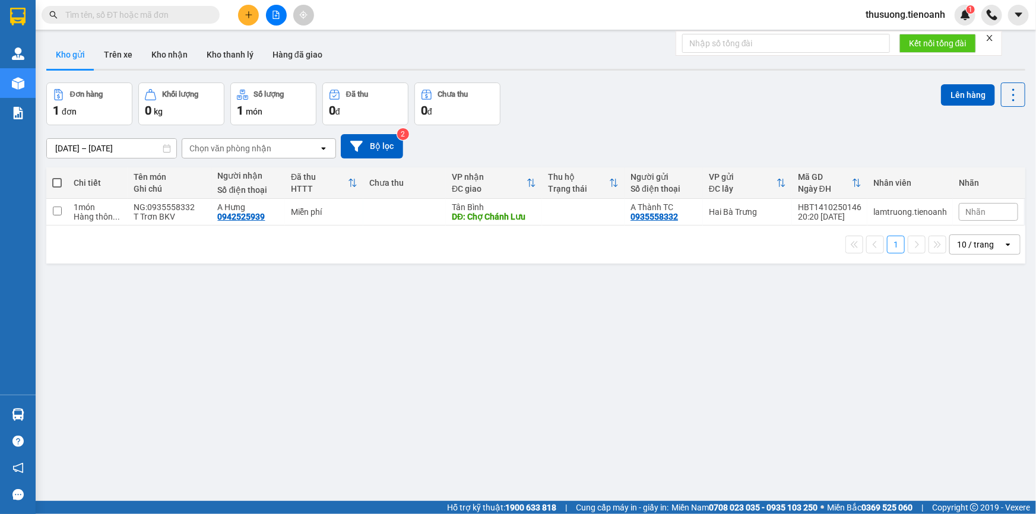
paste input "0905555193"
type input "0905555193"
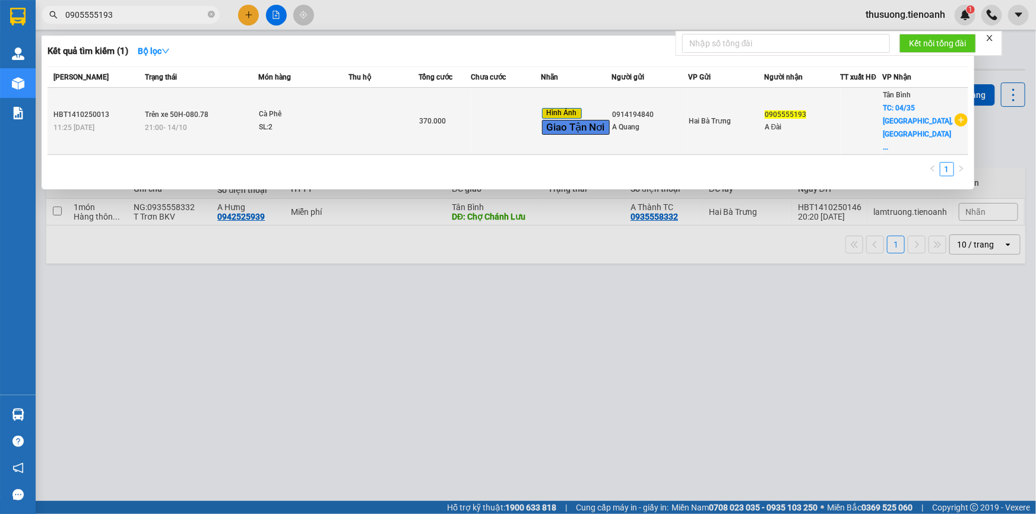
click at [185, 121] on div "21:00 [DATE]" at bounding box center [201, 127] width 113 height 13
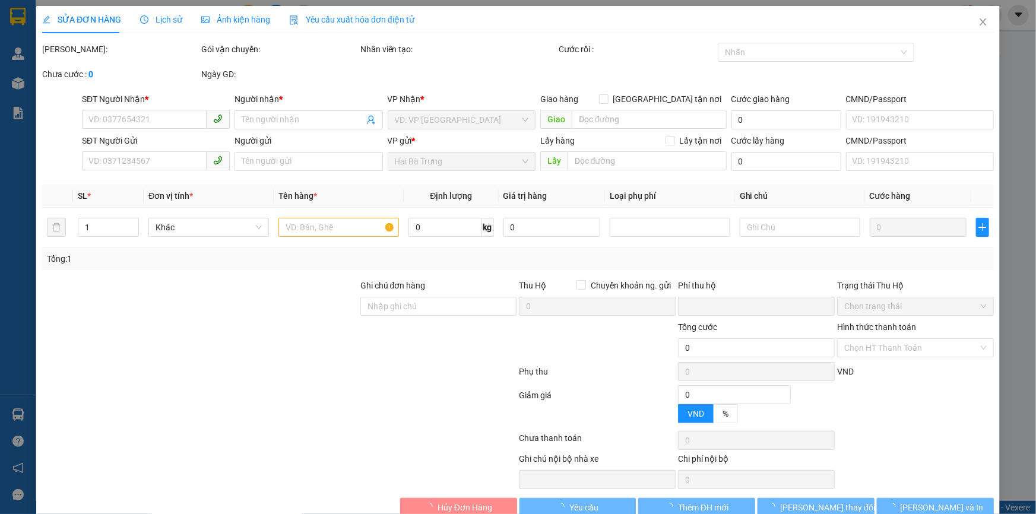
click at [149, 19] on span "Lịch sử" at bounding box center [161, 19] width 42 height 9
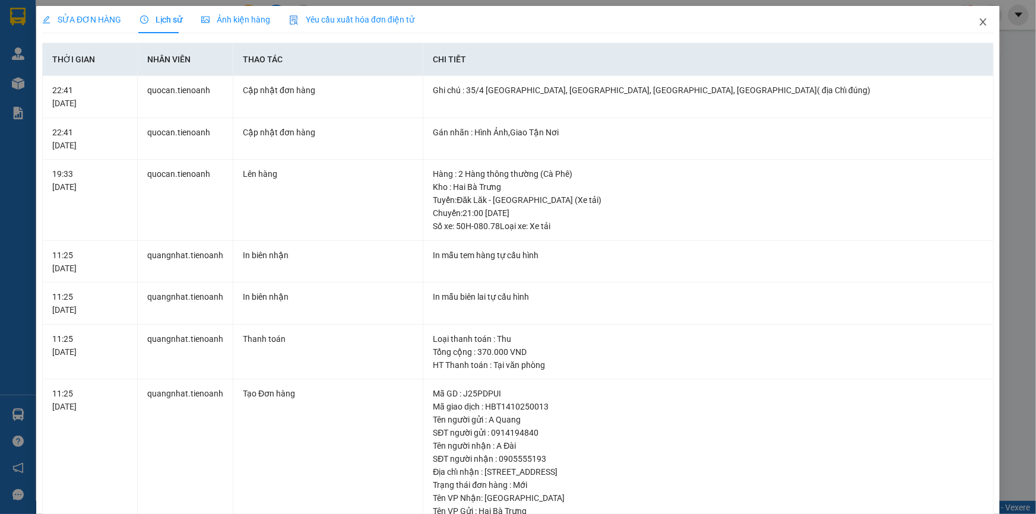
click at [979, 24] on icon "close" at bounding box center [982, 21] width 7 height 7
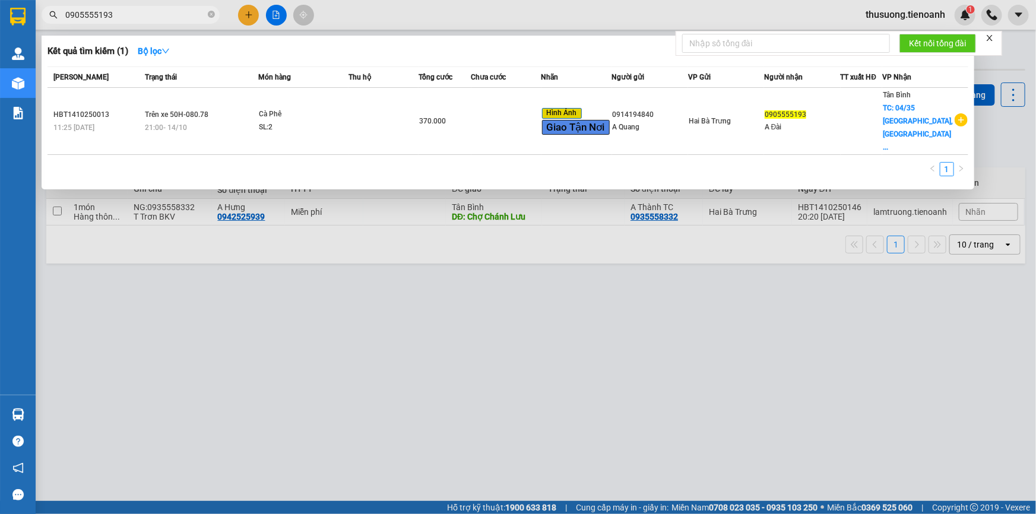
click at [114, 17] on input "0905555193" at bounding box center [135, 14] width 140 height 13
